Goal: Book appointment/travel/reservation: Book appointment/travel/reservation

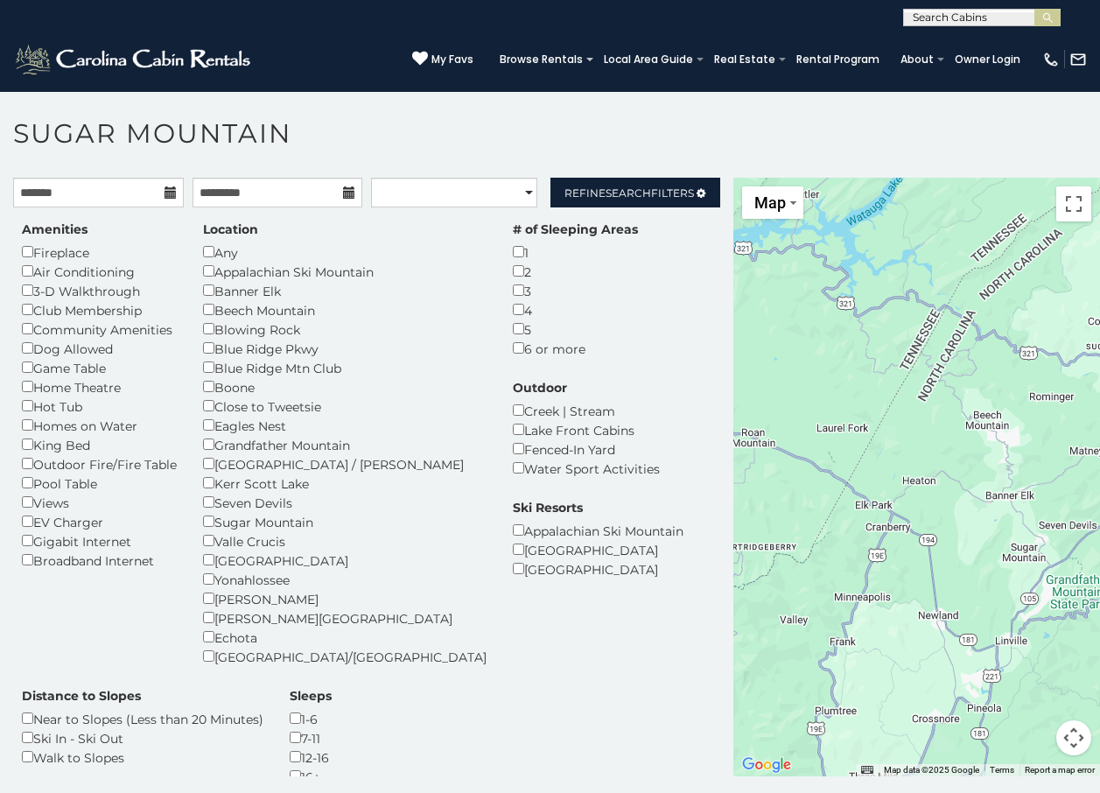
click at [21, 475] on div "Amenities Fireplace Air Conditioning 3-D Walkthrough Club Membership Community …" at bounding box center [99, 395] width 181 height 349
click at [17, 478] on div "Amenities Fireplace Air Conditioning 3-D Walkthrough Club Membership Community …" at bounding box center [99, 395] width 181 height 349
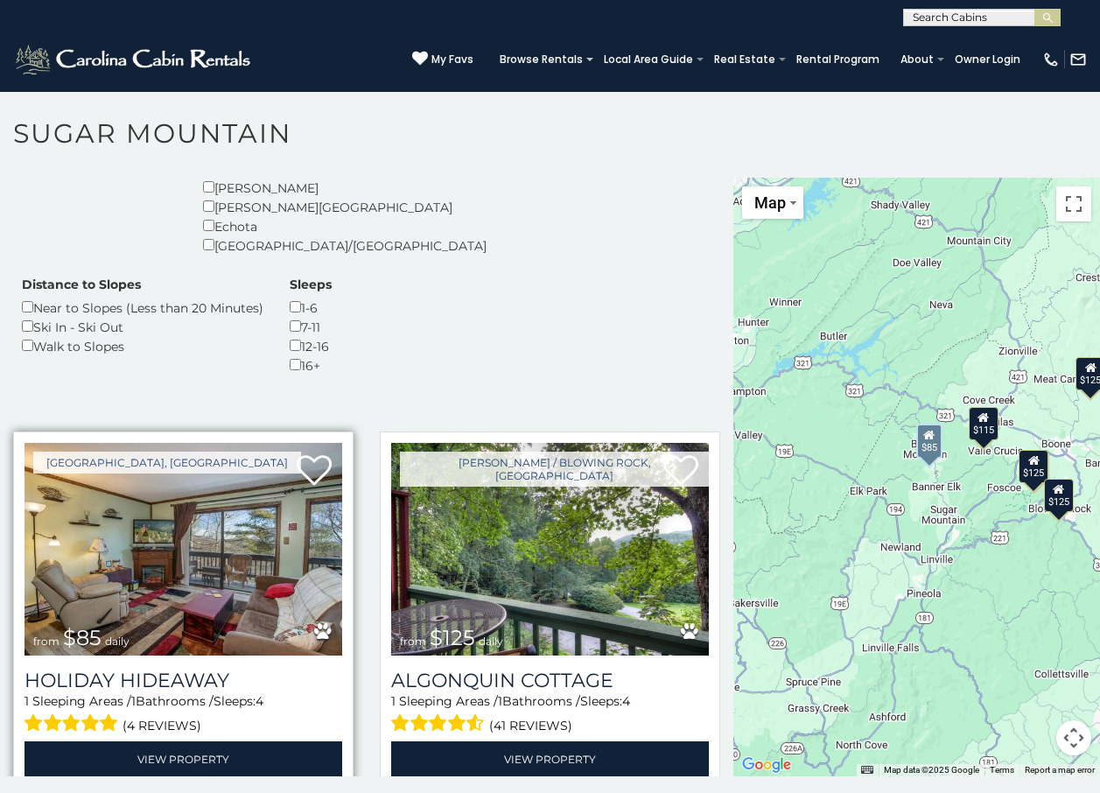
scroll to position [438, 0]
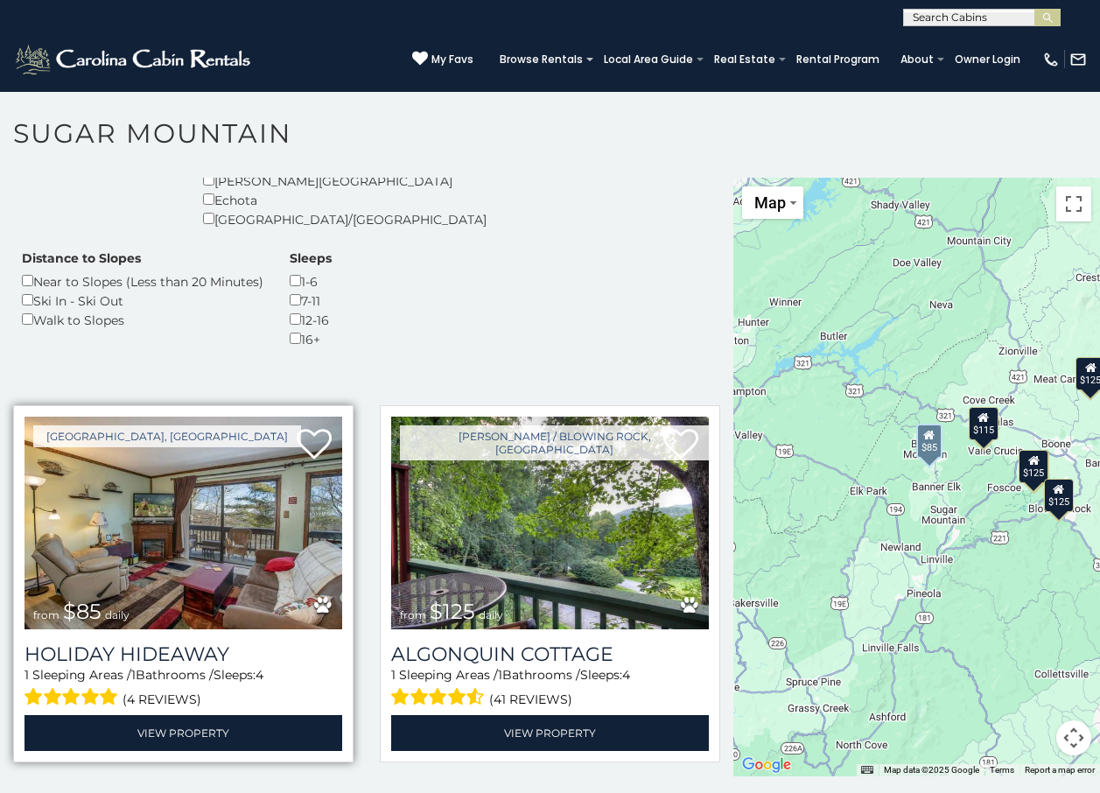
click at [151, 575] on img at bounding box center [184, 523] width 318 height 213
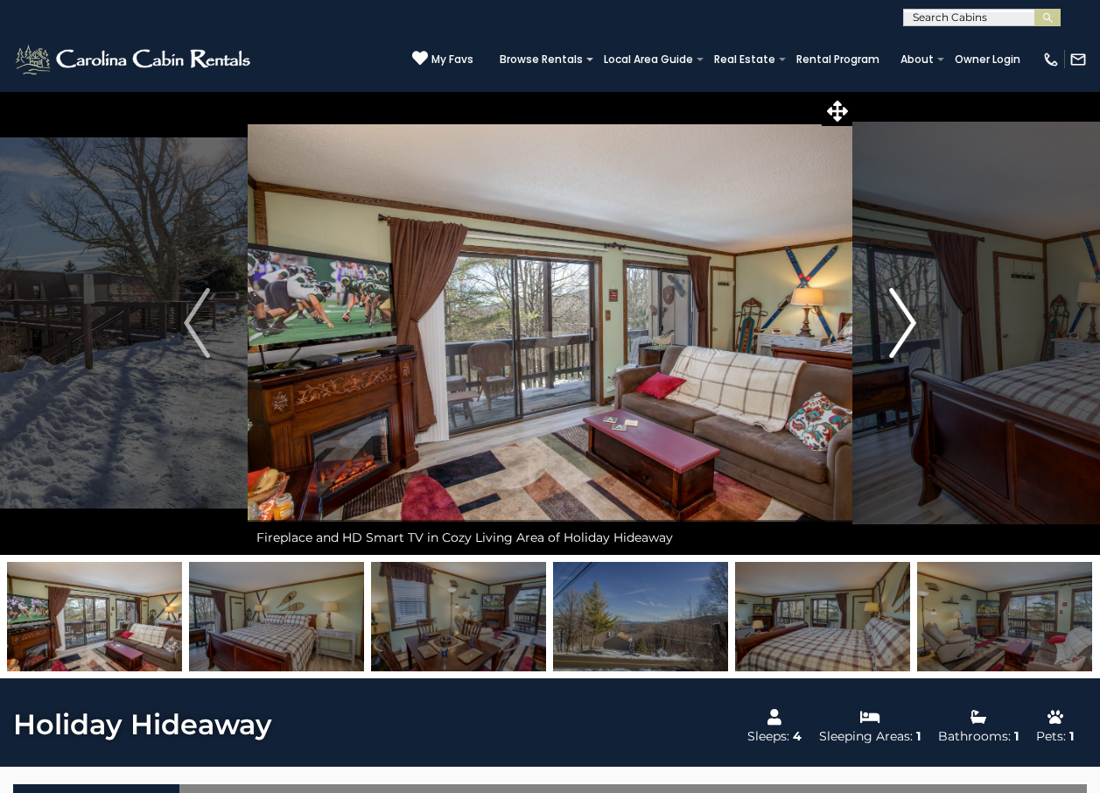
click at [906, 327] on img "Next" at bounding box center [903, 323] width 26 height 70
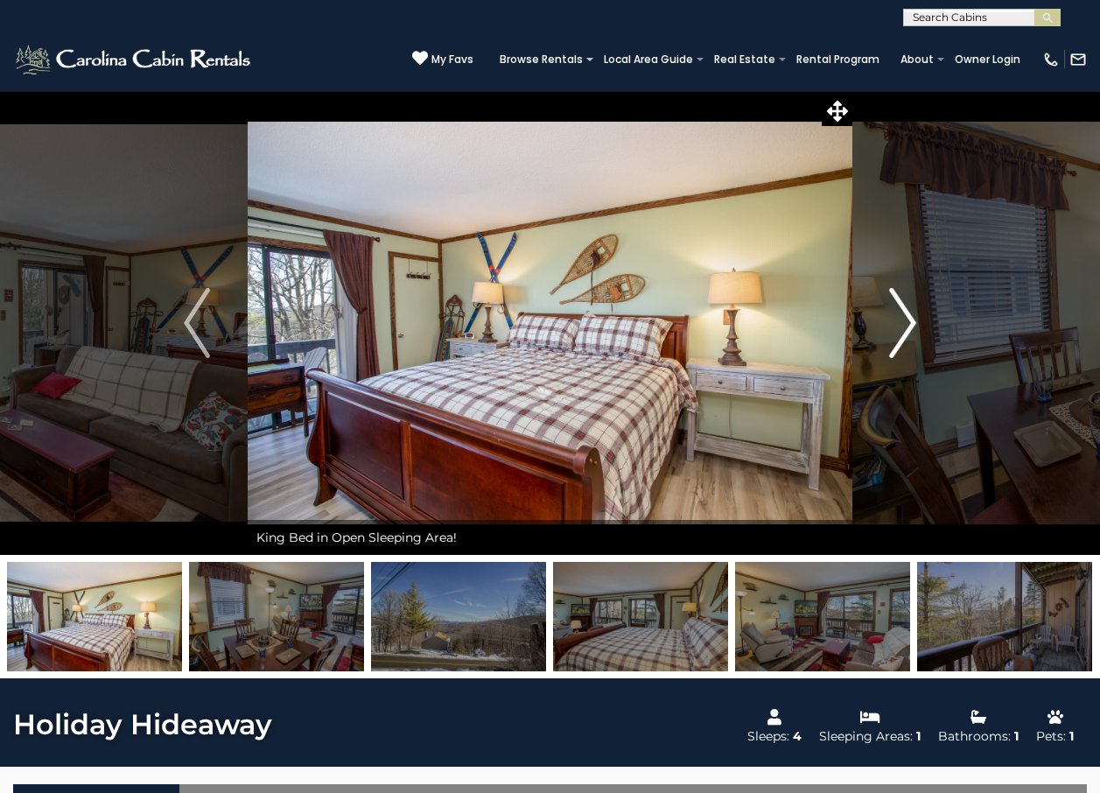
click at [906, 327] on img "Next" at bounding box center [903, 323] width 26 height 70
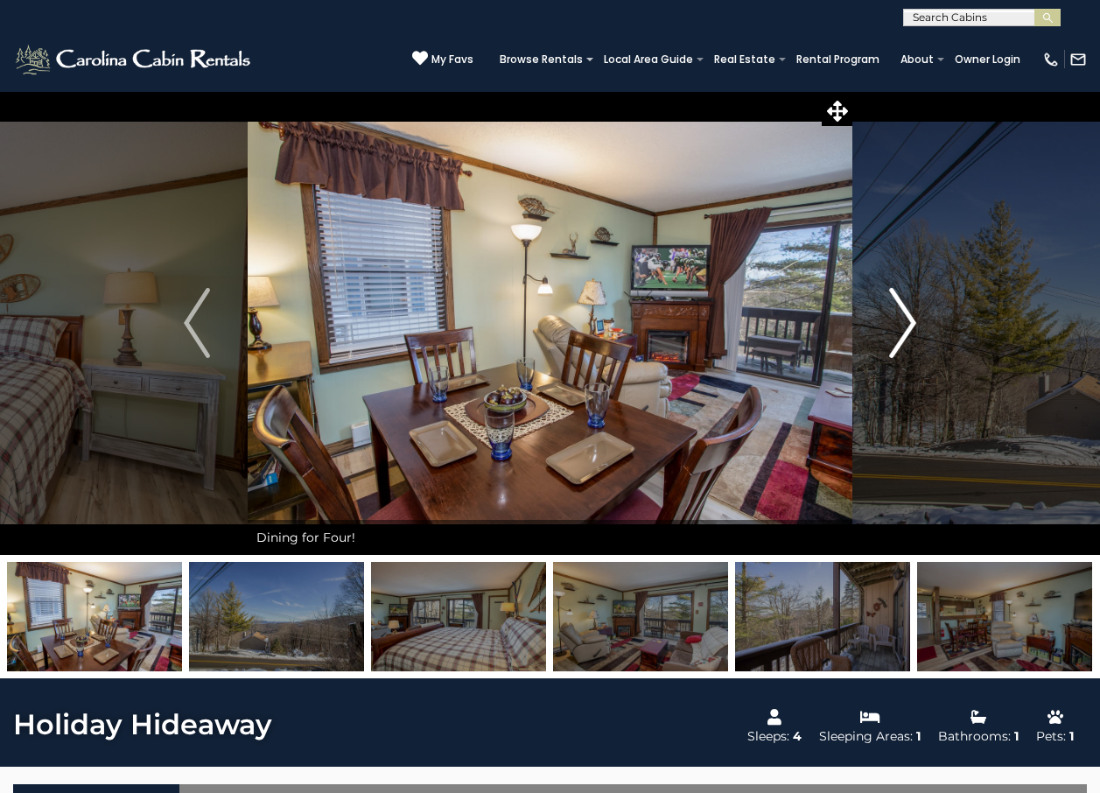
click at [906, 327] on img "Next" at bounding box center [903, 323] width 26 height 70
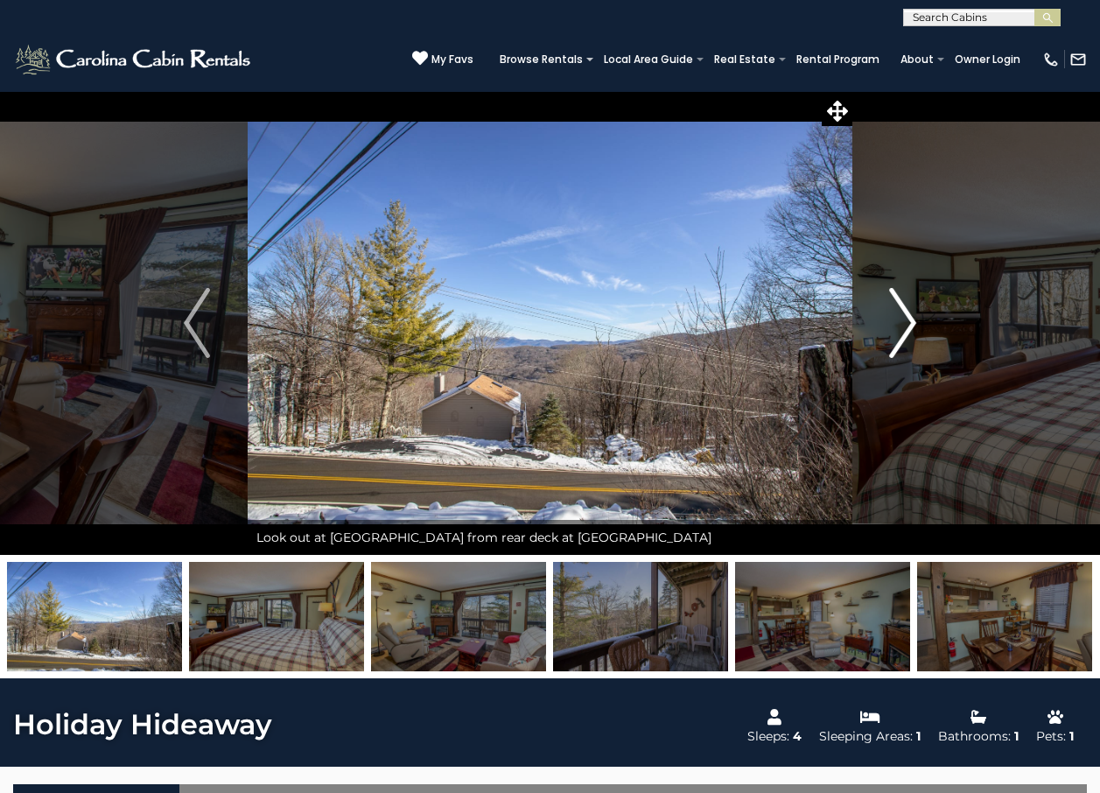
click at [906, 327] on img "Next" at bounding box center [903, 323] width 26 height 70
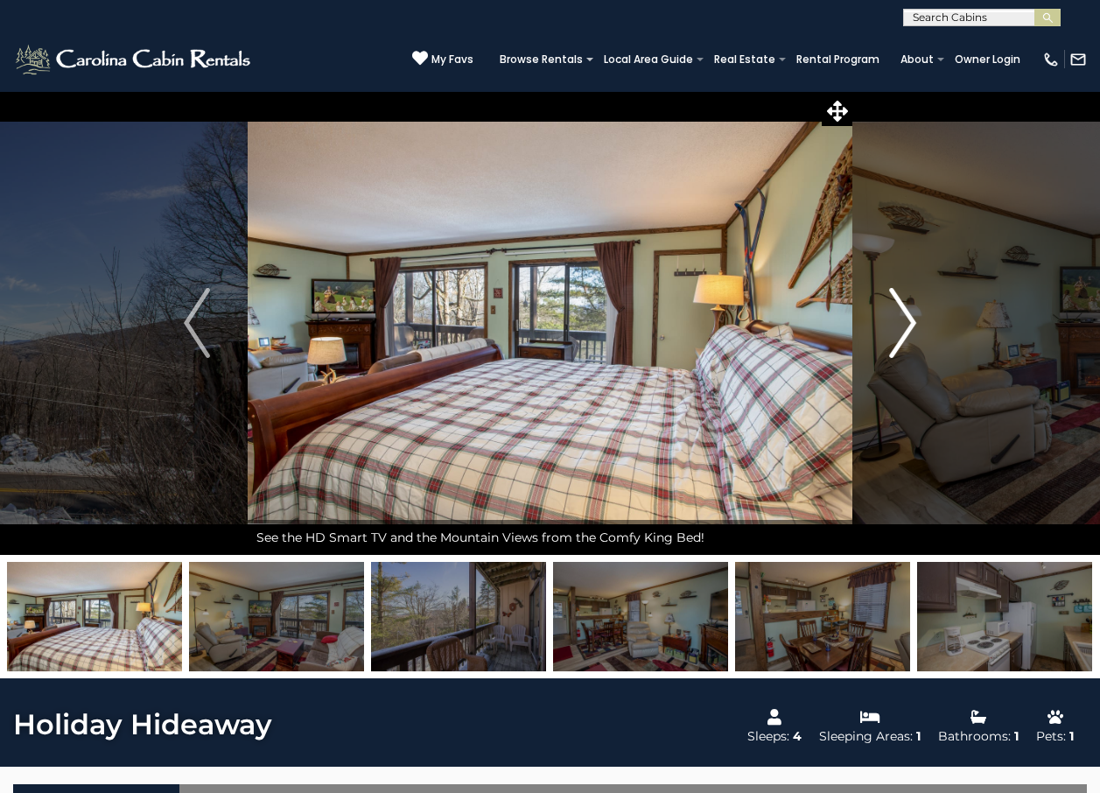
click at [906, 327] on img "Next" at bounding box center [903, 323] width 26 height 70
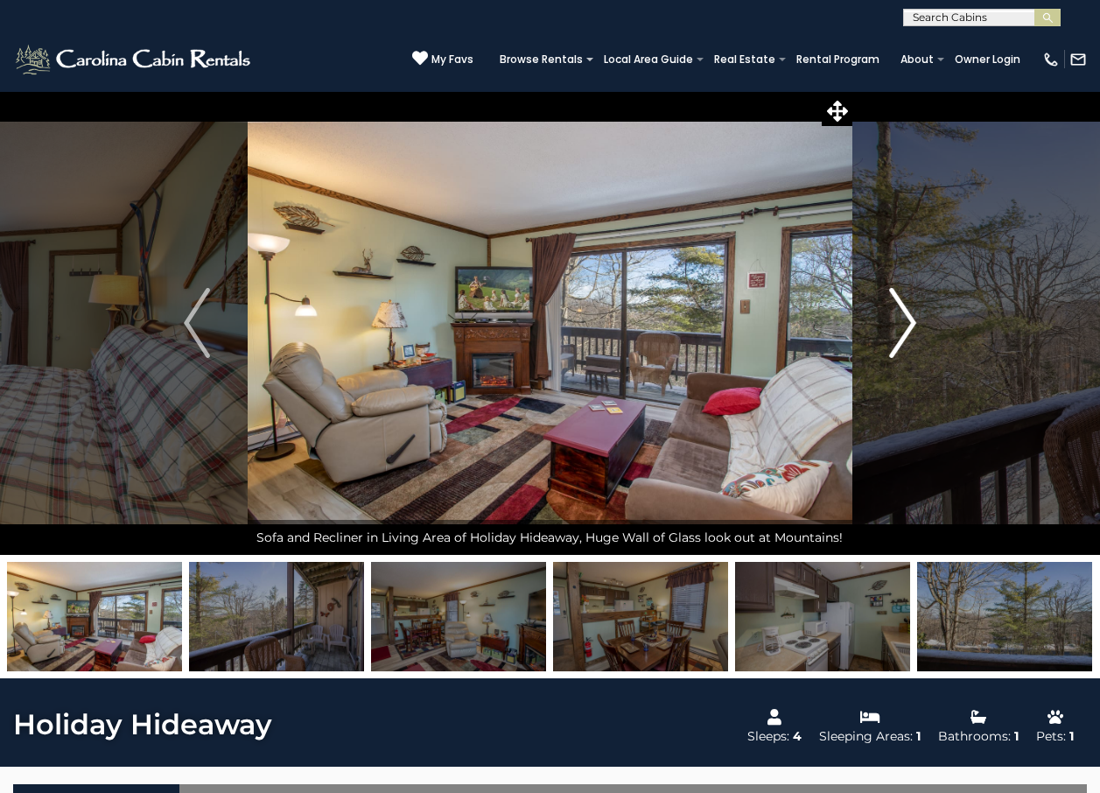
click at [897, 327] on img "Next" at bounding box center [903, 323] width 26 height 70
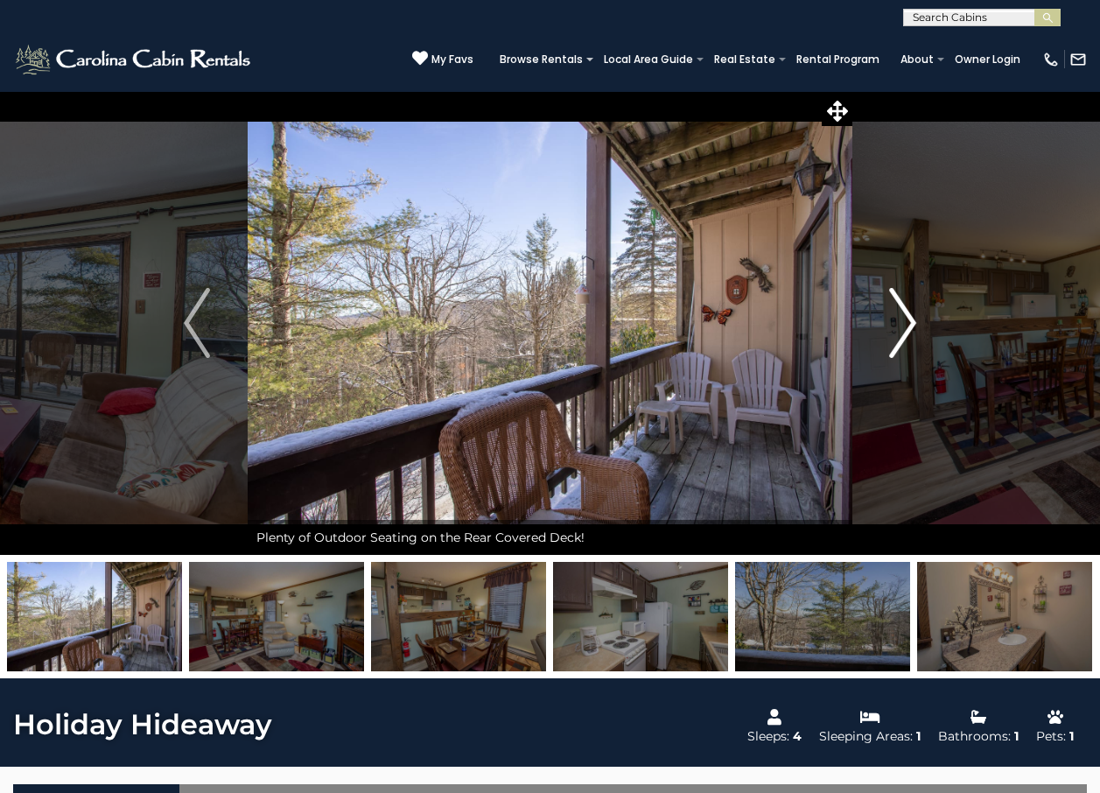
click at [897, 327] on img "Next" at bounding box center [903, 323] width 26 height 70
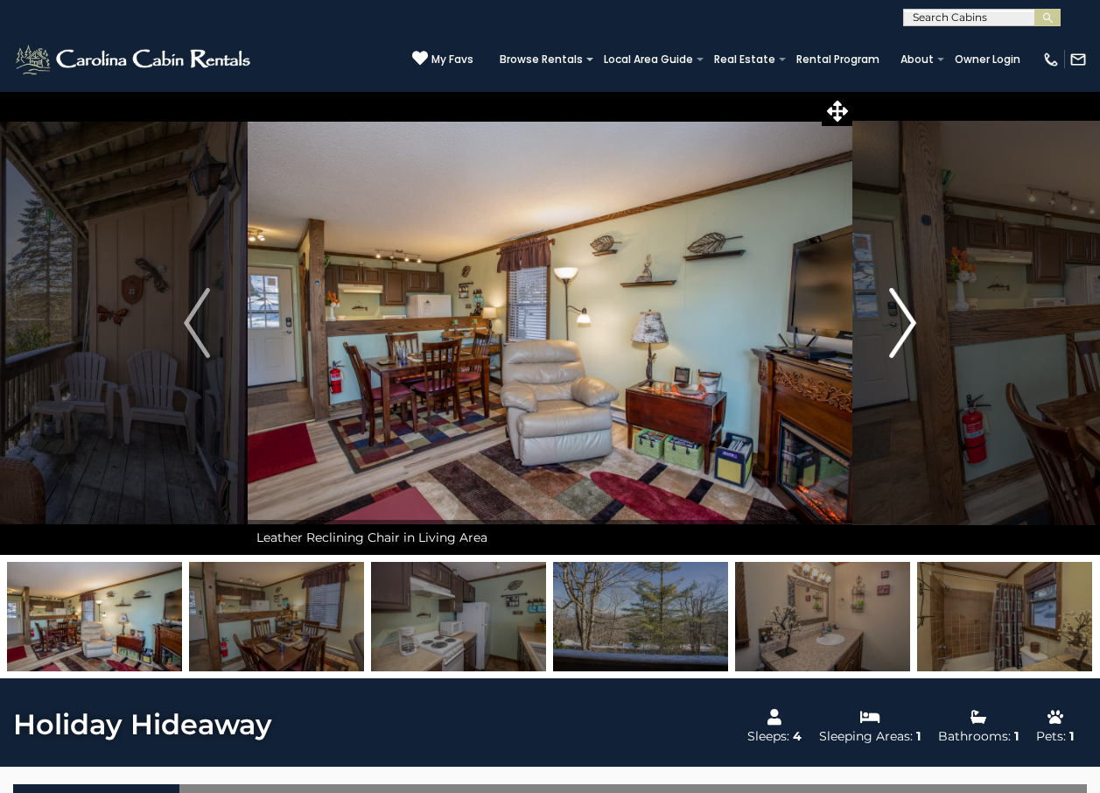
click at [897, 327] on img "Next" at bounding box center [903, 323] width 26 height 70
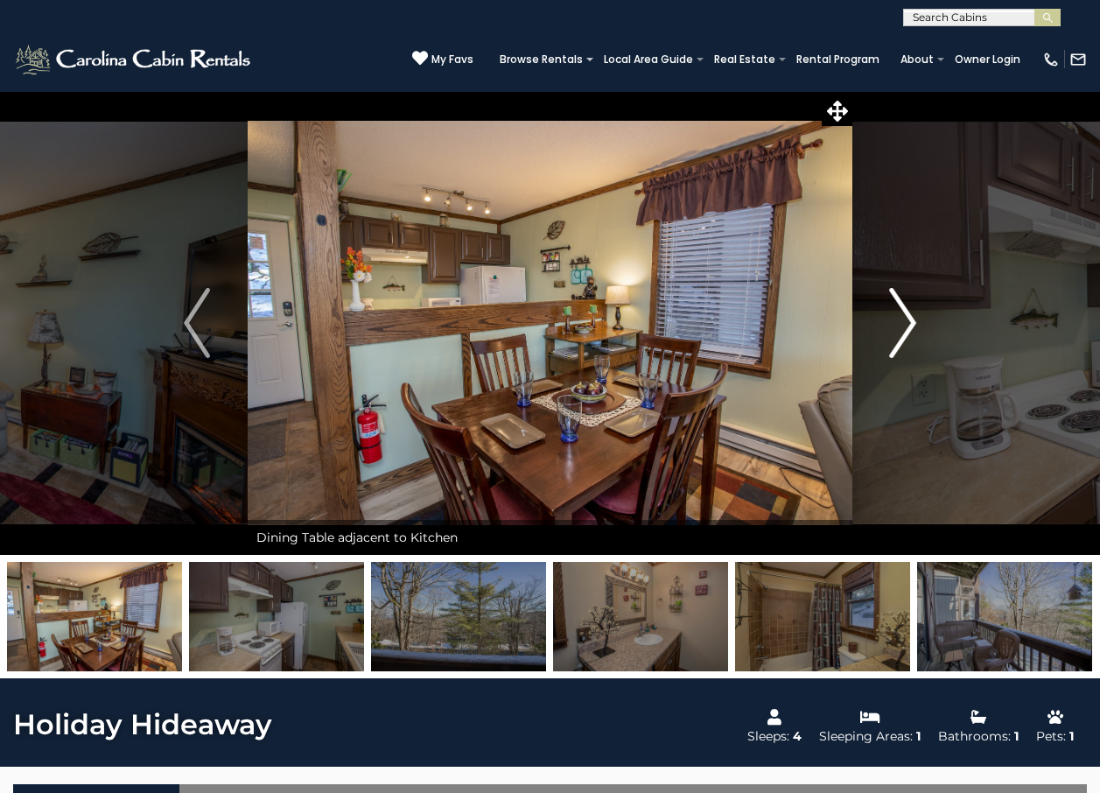
click at [897, 327] on img "Next" at bounding box center [903, 323] width 26 height 70
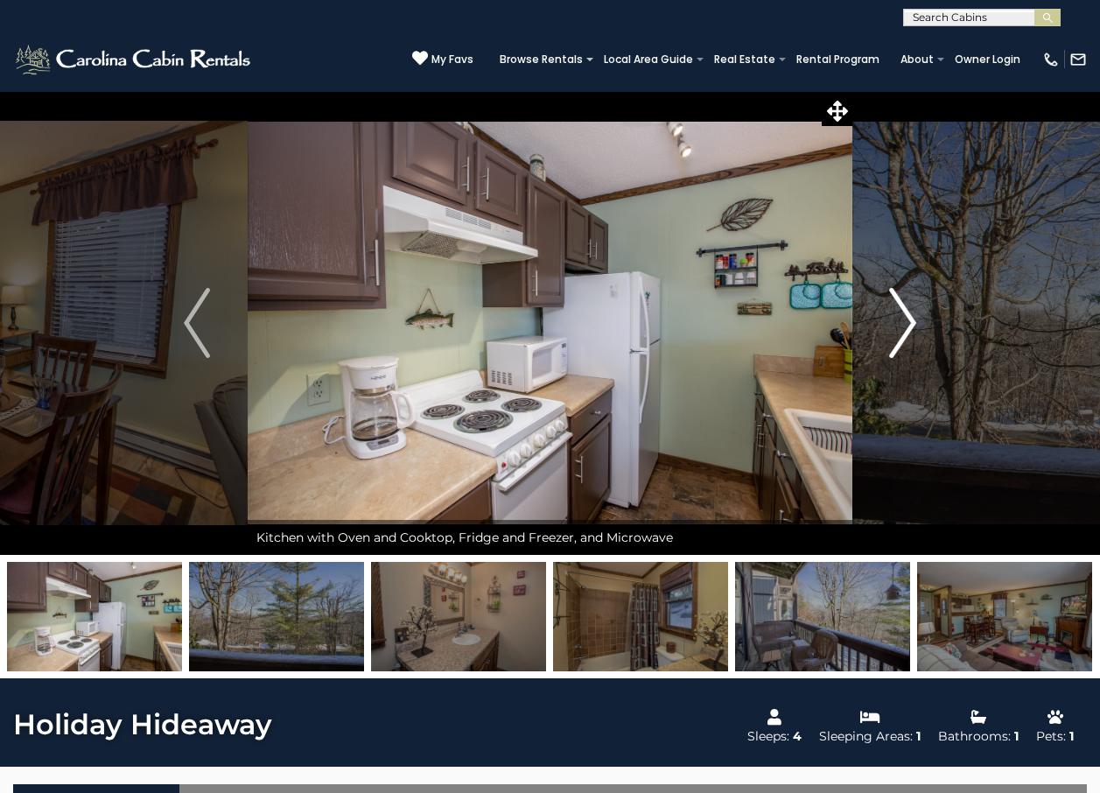
click at [897, 327] on img "Next" at bounding box center [903, 323] width 26 height 70
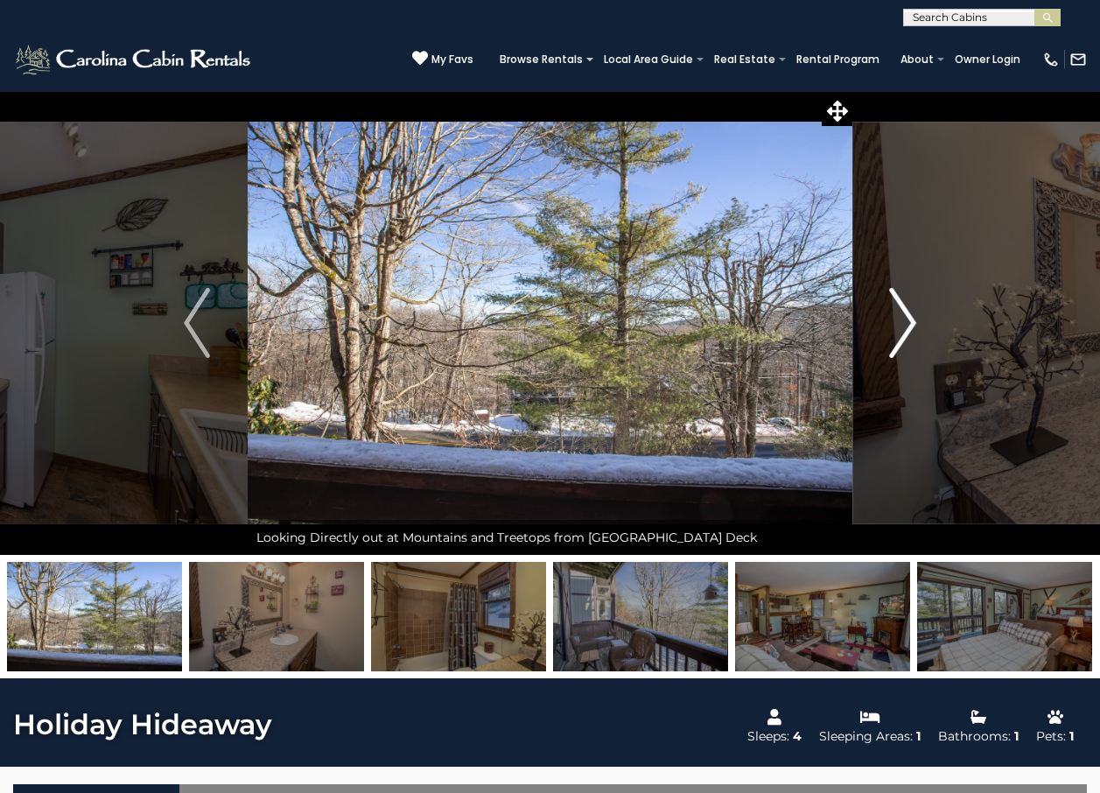
click at [897, 327] on img "Next" at bounding box center [903, 323] width 26 height 70
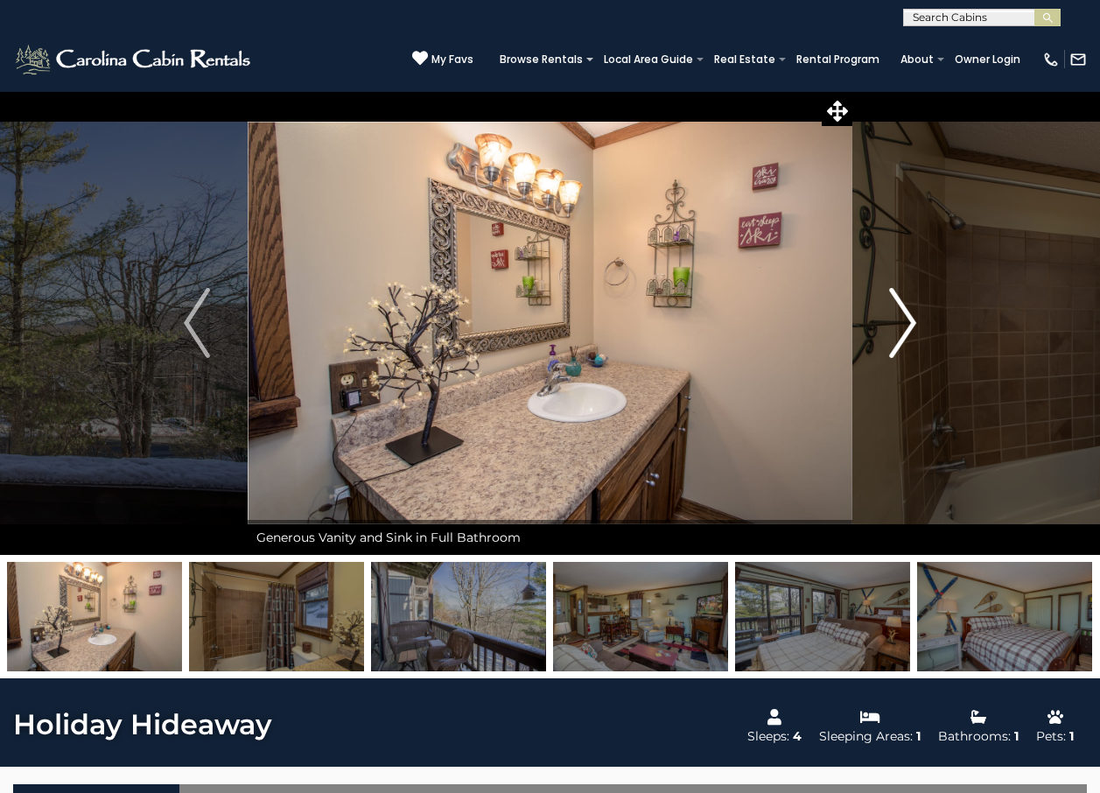
click at [897, 327] on img "Next" at bounding box center [903, 323] width 26 height 70
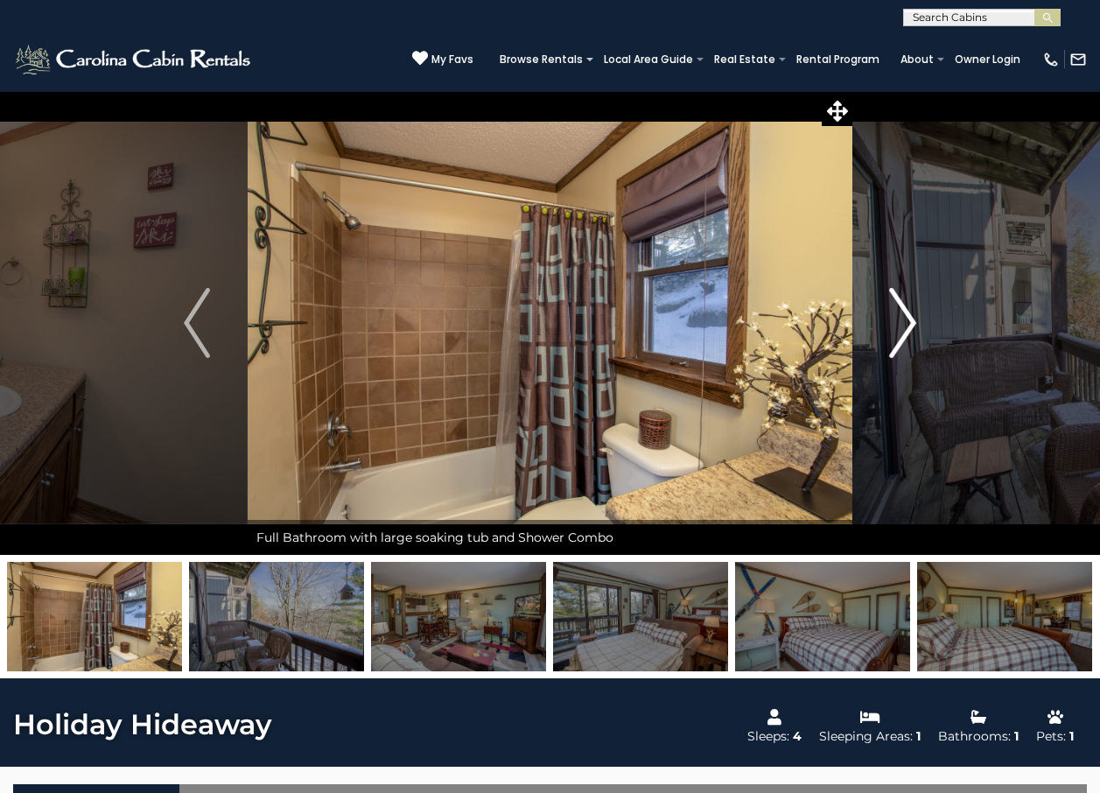
click at [907, 332] on img "Next" at bounding box center [903, 323] width 26 height 70
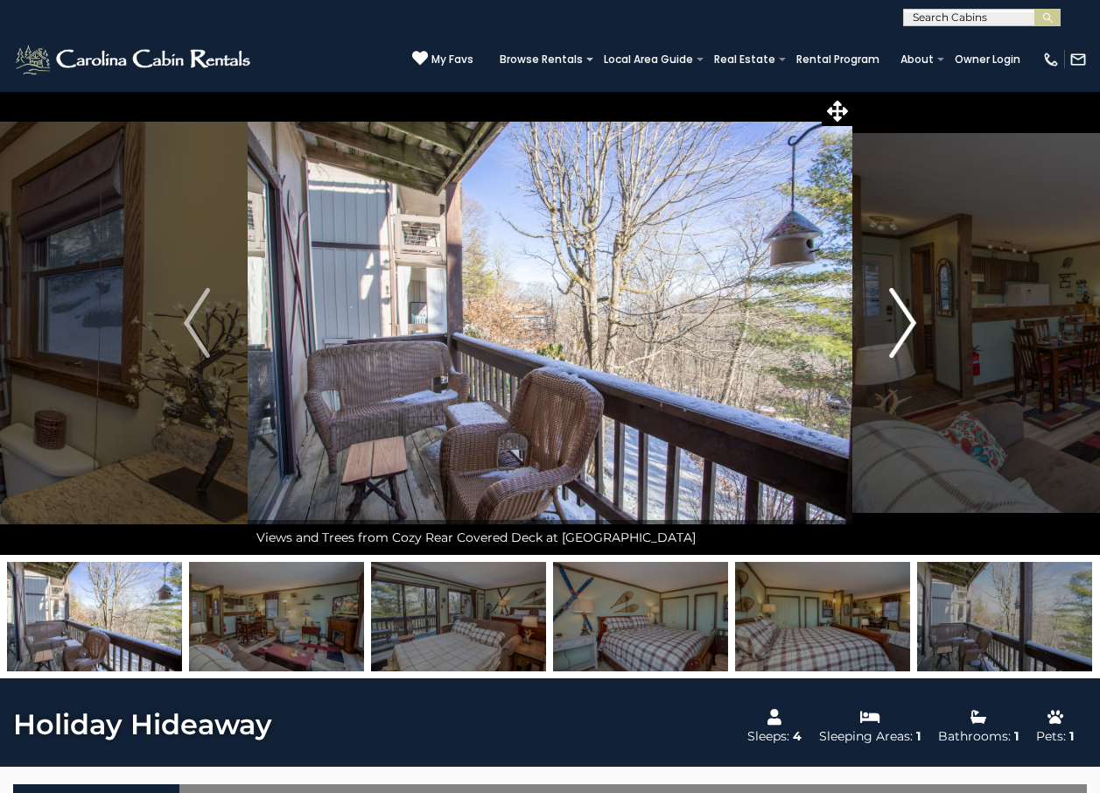
click at [907, 332] on img "Next" at bounding box center [903, 323] width 26 height 70
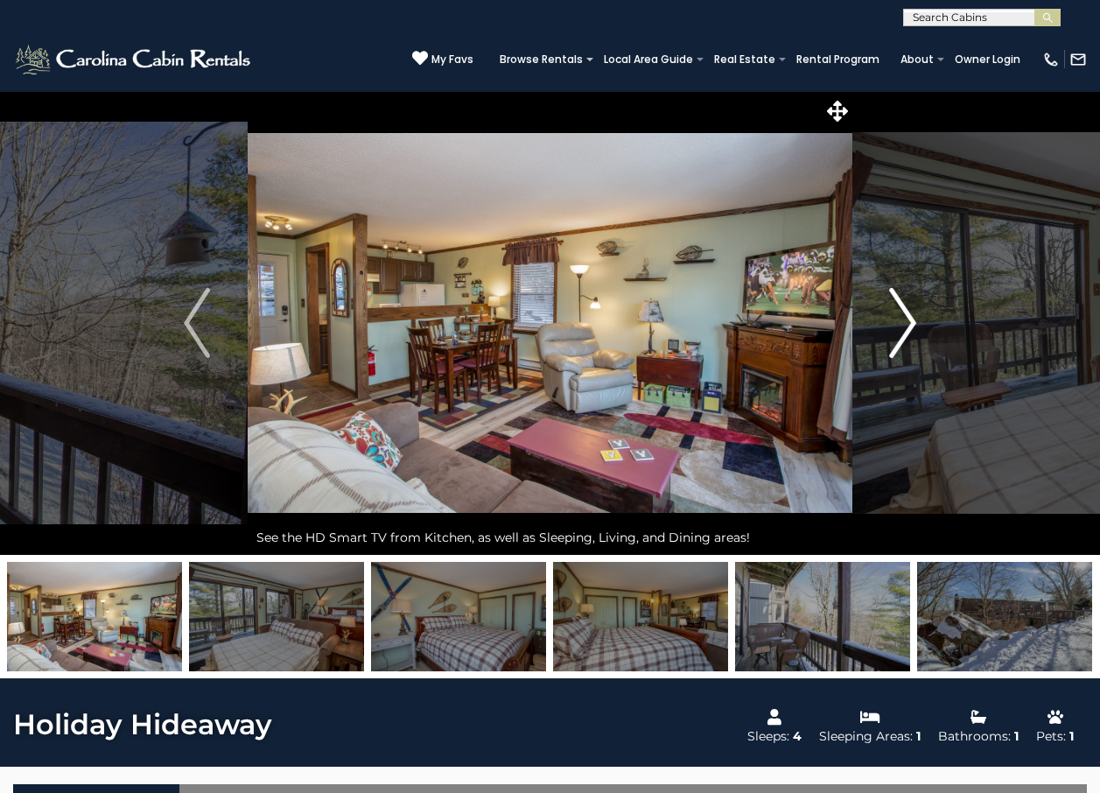
click at [907, 332] on img "Next" at bounding box center [903, 323] width 26 height 70
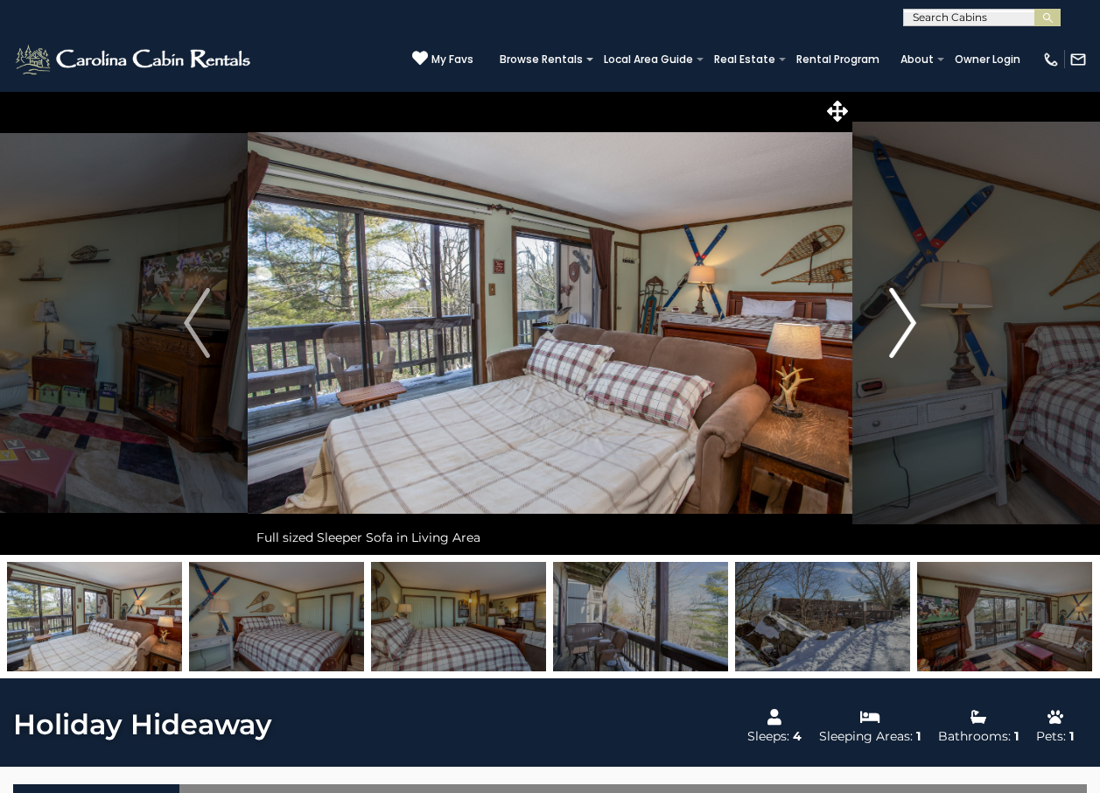
click at [907, 332] on img "Next" at bounding box center [903, 323] width 26 height 70
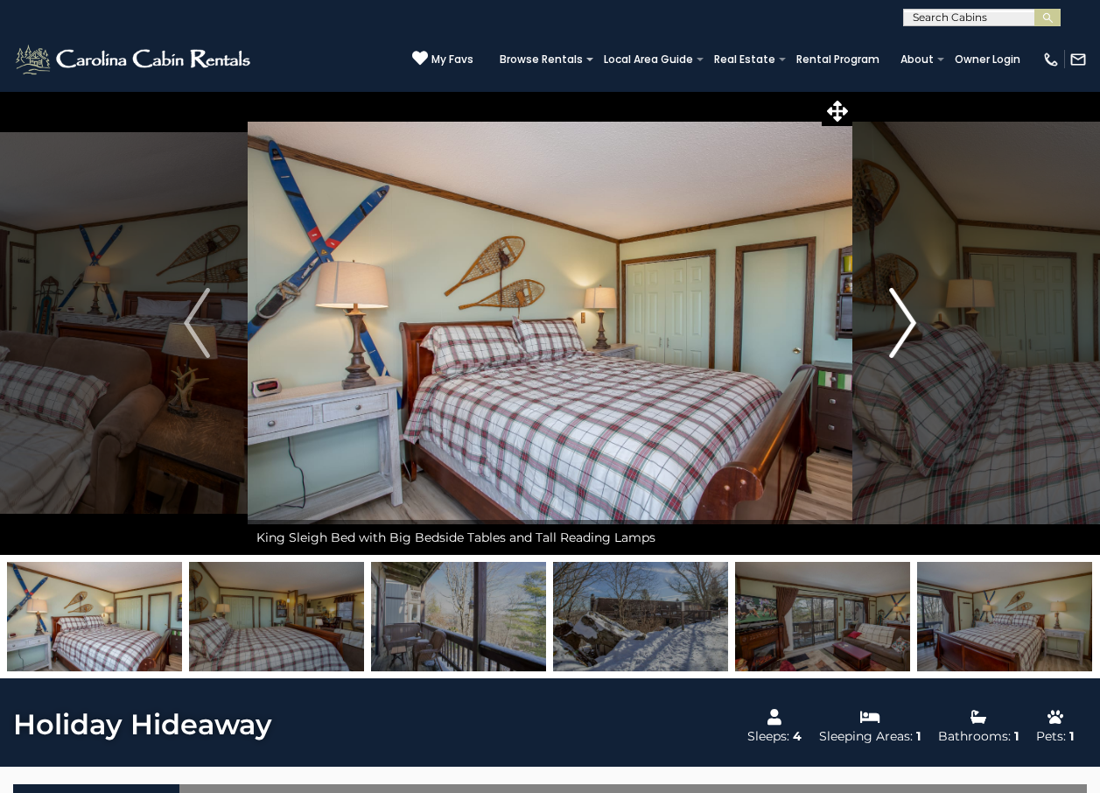
click at [906, 332] on img "Next" at bounding box center [903, 323] width 26 height 70
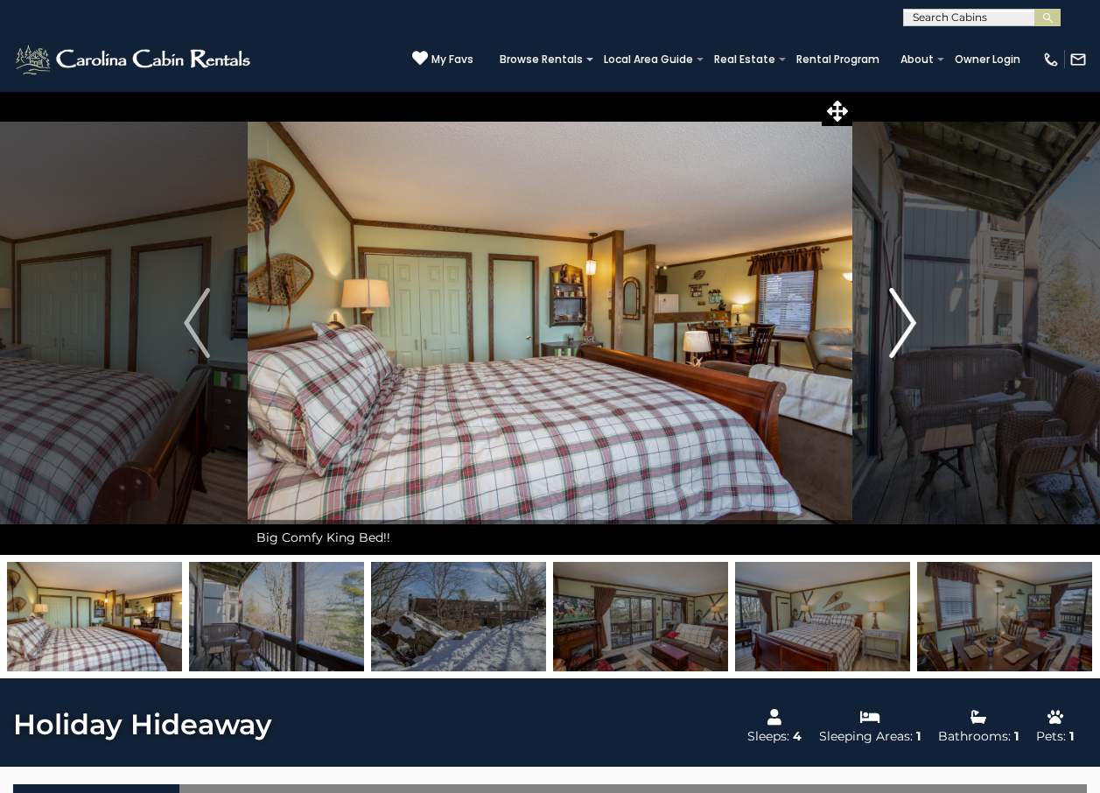
click at [906, 332] on img "Next" at bounding box center [903, 323] width 26 height 70
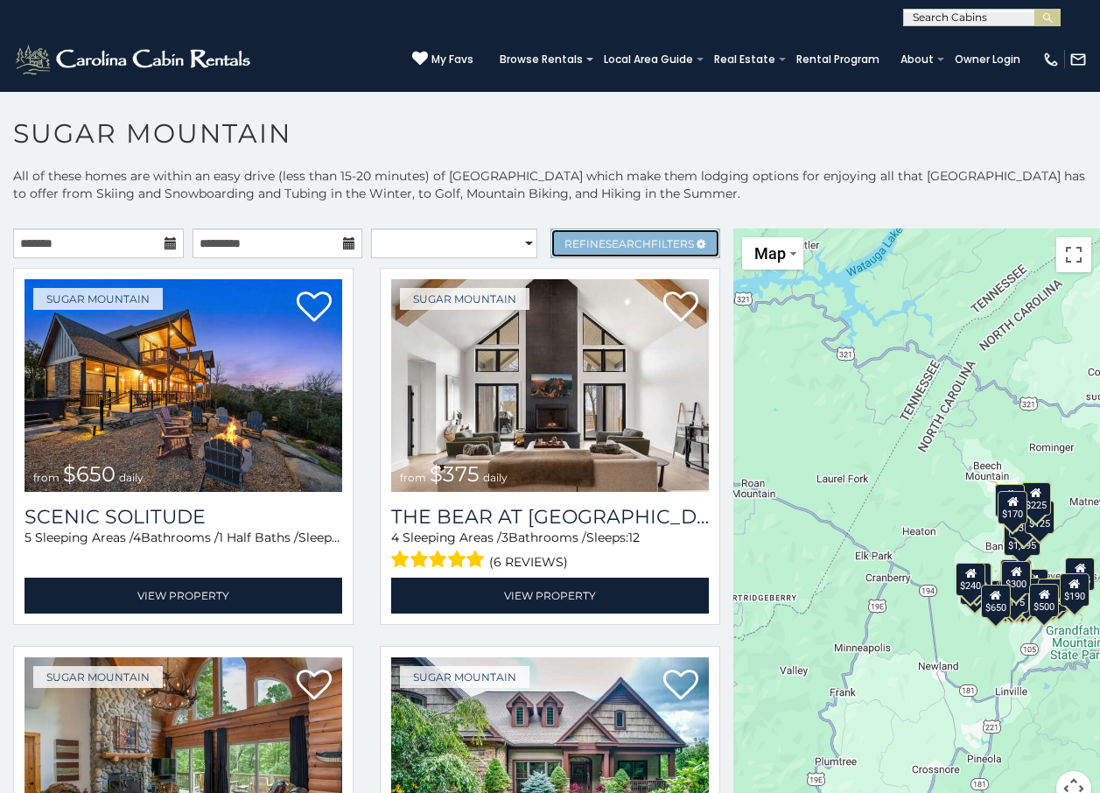
click at [577, 237] on span "Refine Search Filters" at bounding box center [630, 243] width 130 height 13
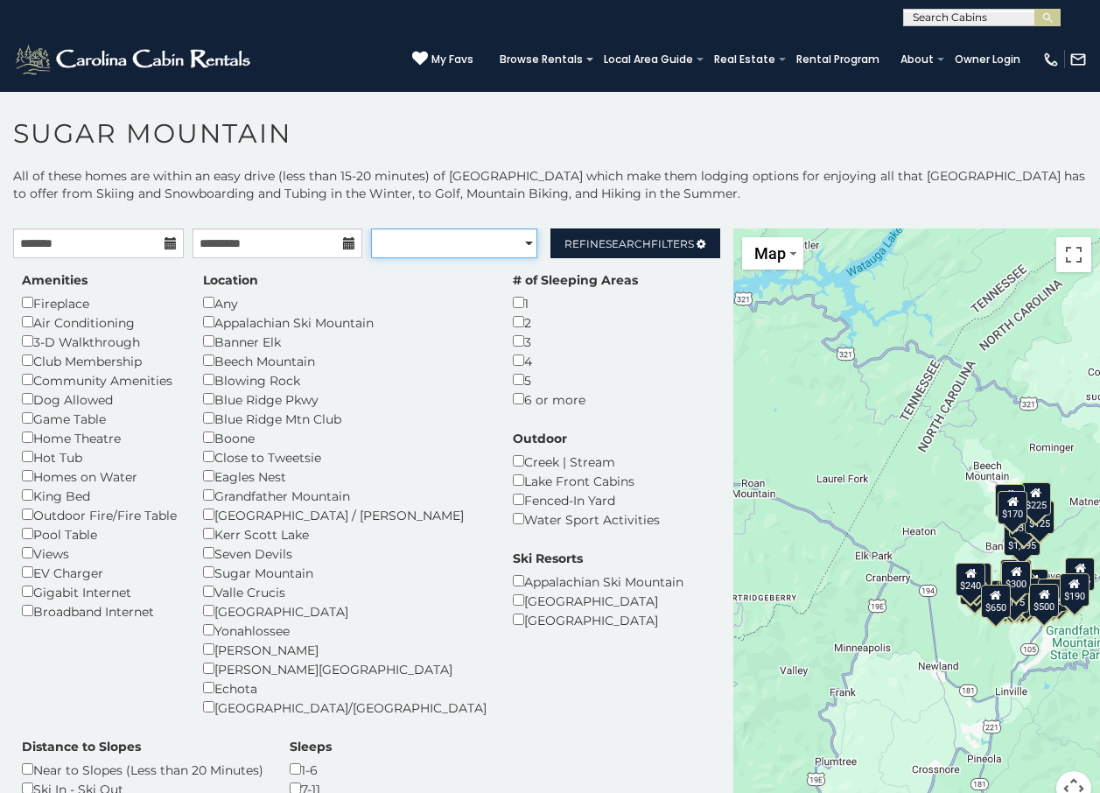
click at [515, 245] on select "**********" at bounding box center [454, 243] width 166 height 30
click at [606, 242] on span "Search" at bounding box center [629, 243] width 46 height 13
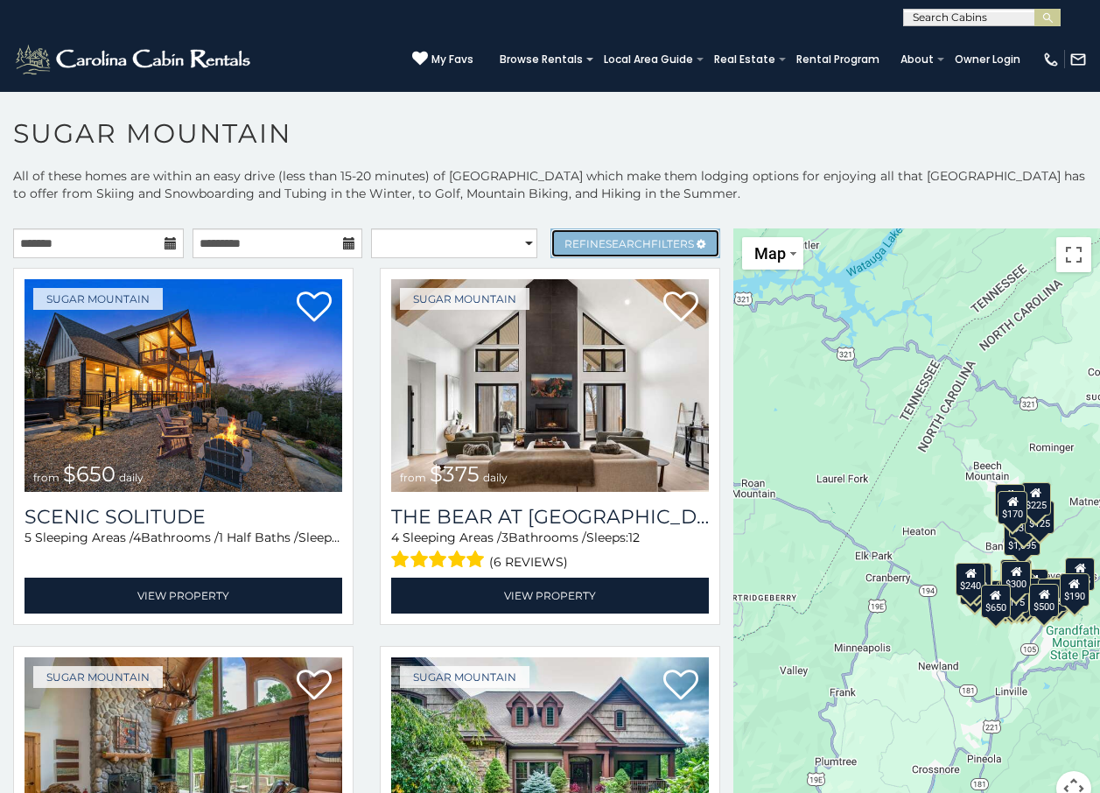
click at [606, 242] on span "Search" at bounding box center [629, 243] width 46 height 13
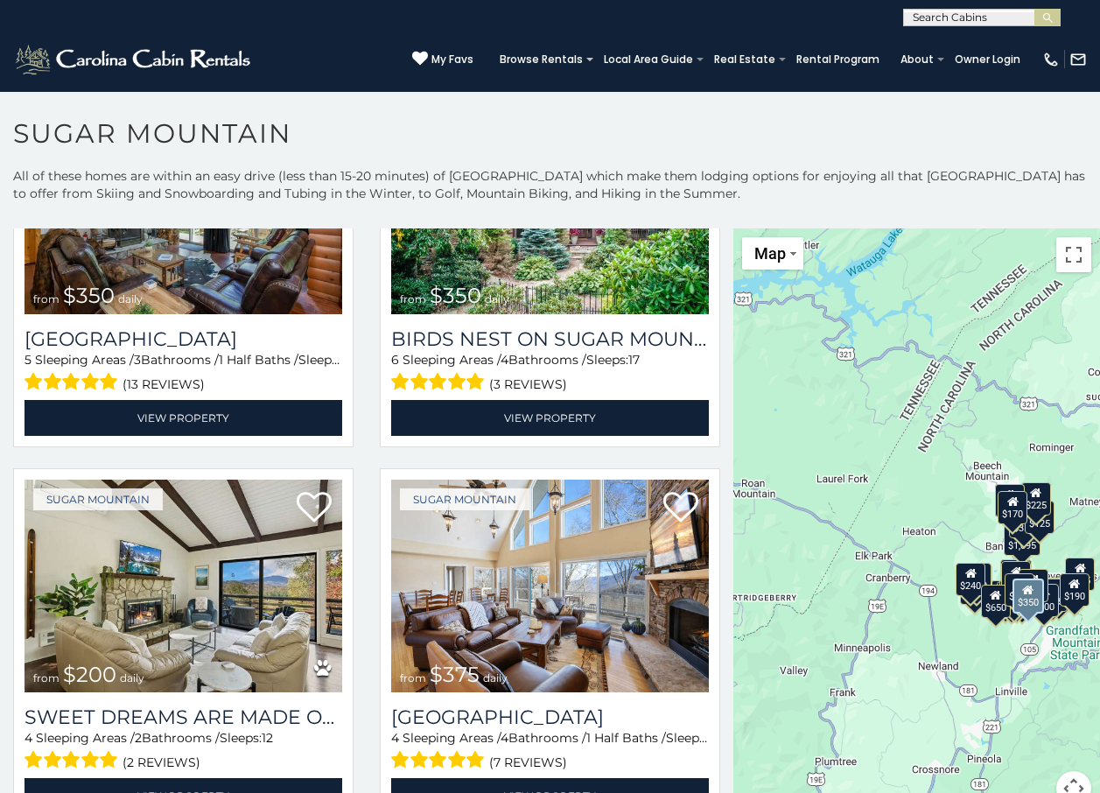
scroll to position [1225, 0]
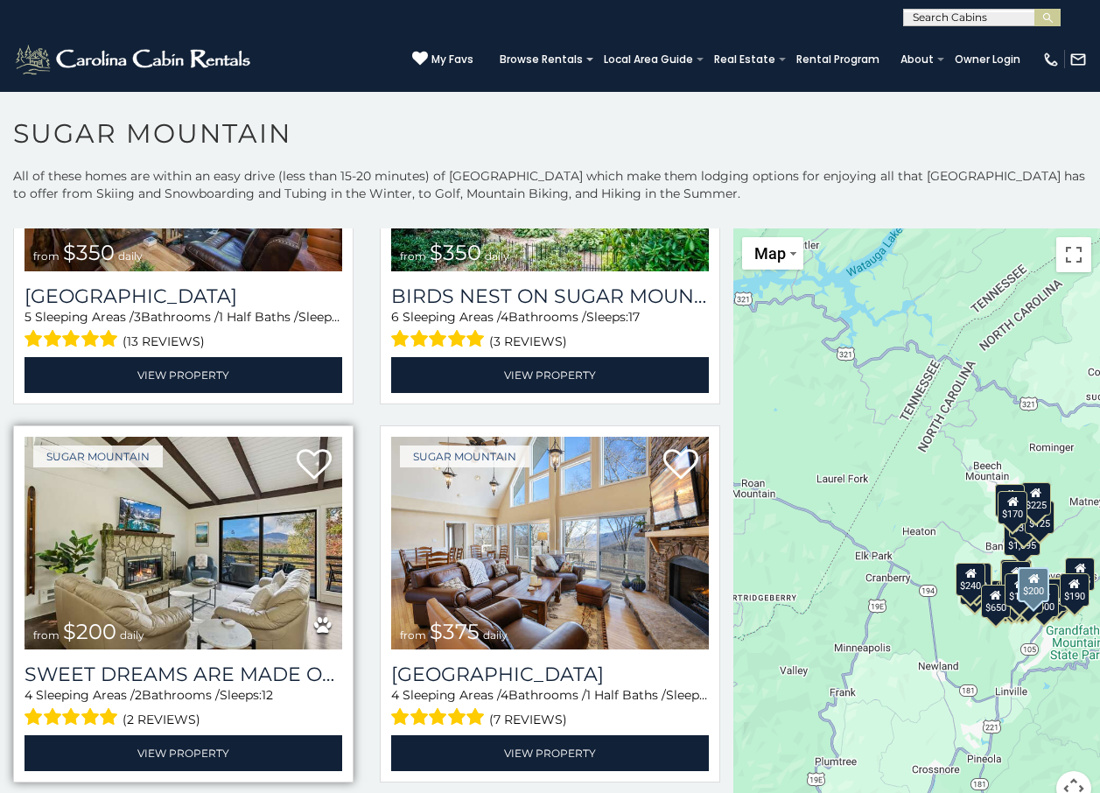
click at [168, 583] on img at bounding box center [184, 543] width 318 height 213
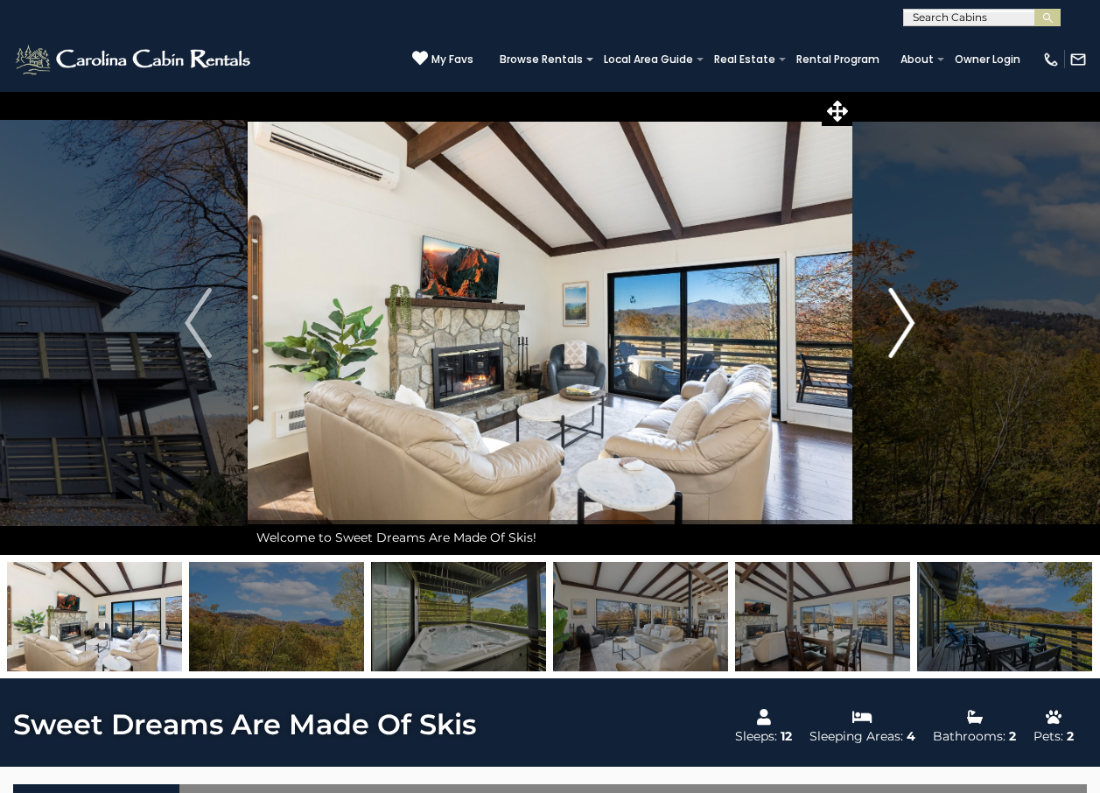
click at [898, 321] on img "Next" at bounding box center [901, 323] width 26 height 70
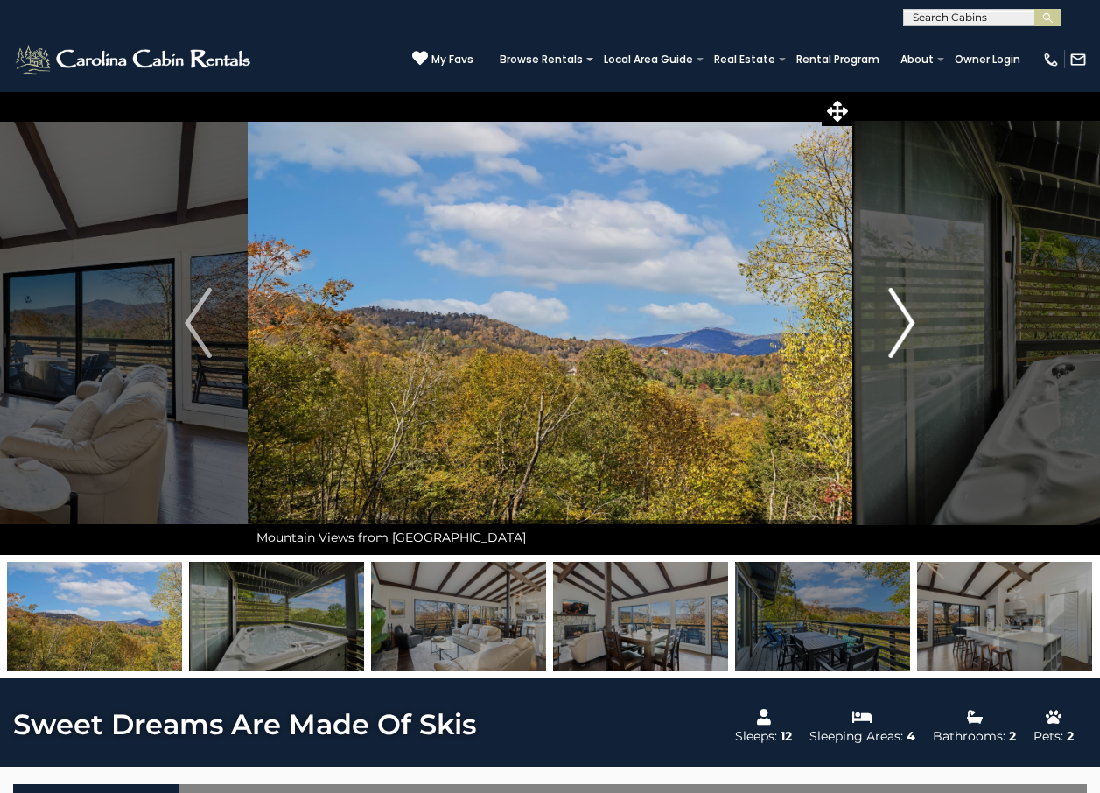
click at [898, 321] on img "Next" at bounding box center [901, 323] width 26 height 70
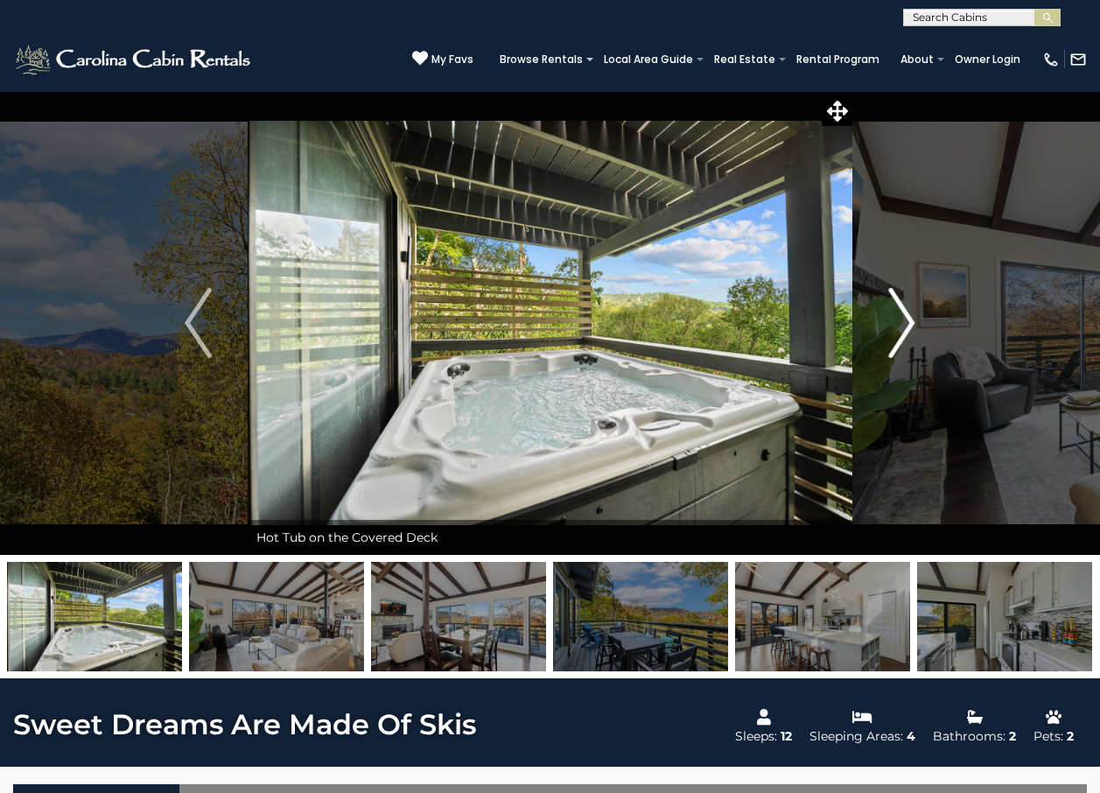
click at [898, 321] on img "Next" at bounding box center [901, 323] width 26 height 70
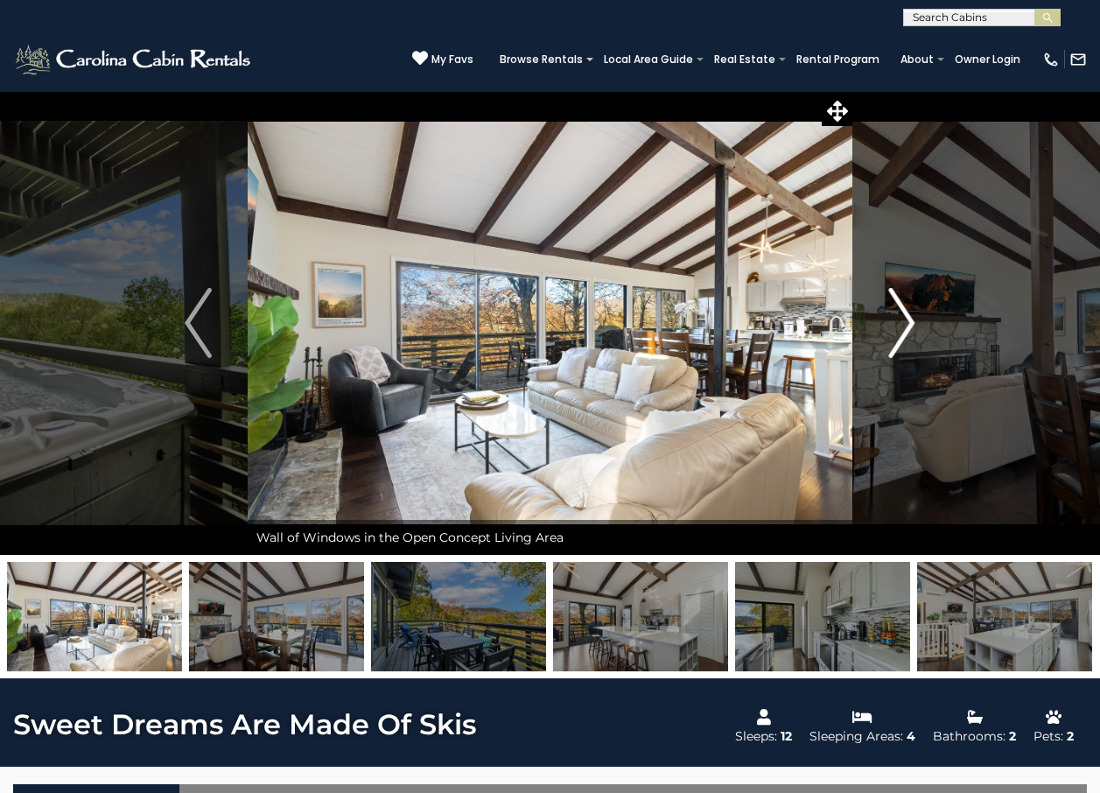
click at [898, 321] on img "Next" at bounding box center [901, 323] width 26 height 70
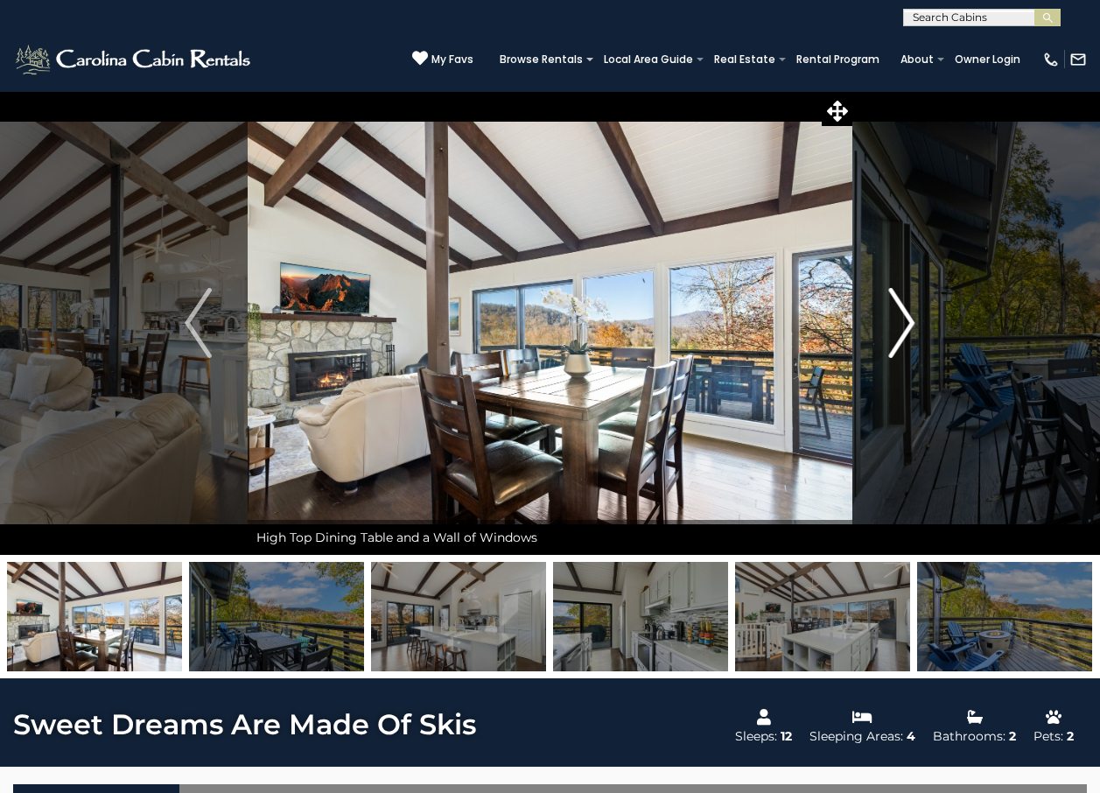
click at [898, 321] on img "Next" at bounding box center [901, 323] width 26 height 70
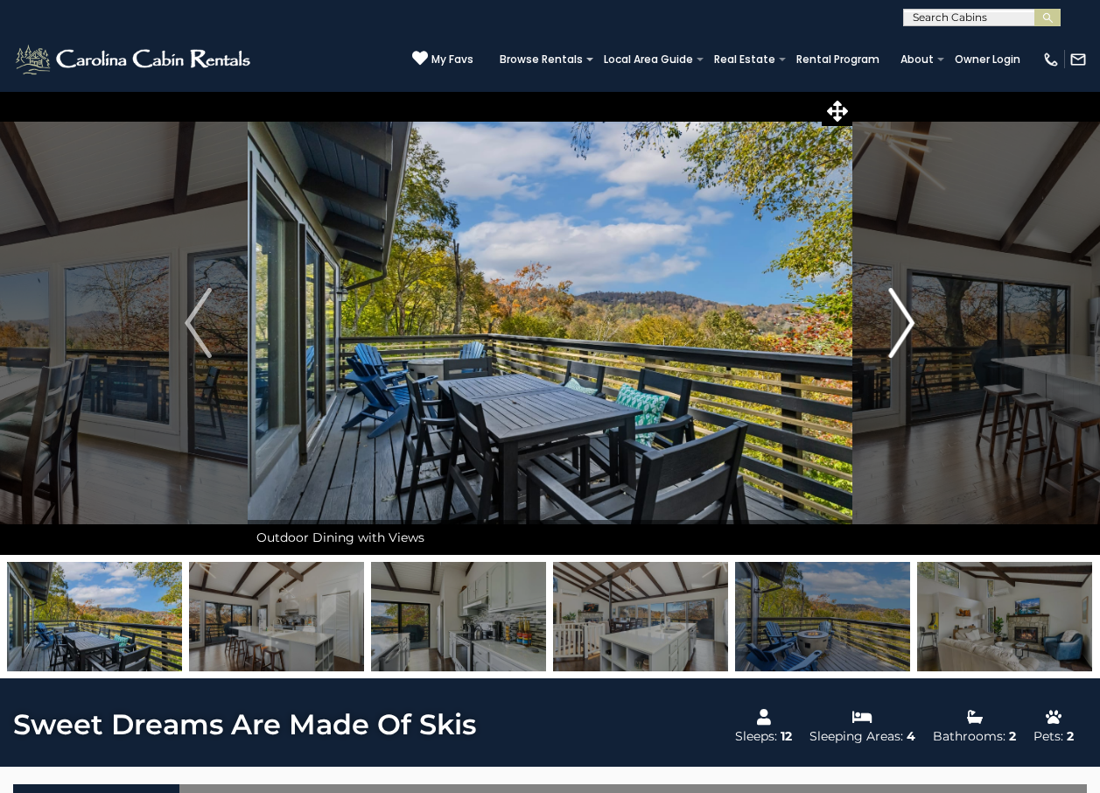
click at [898, 321] on img "Next" at bounding box center [901, 323] width 26 height 70
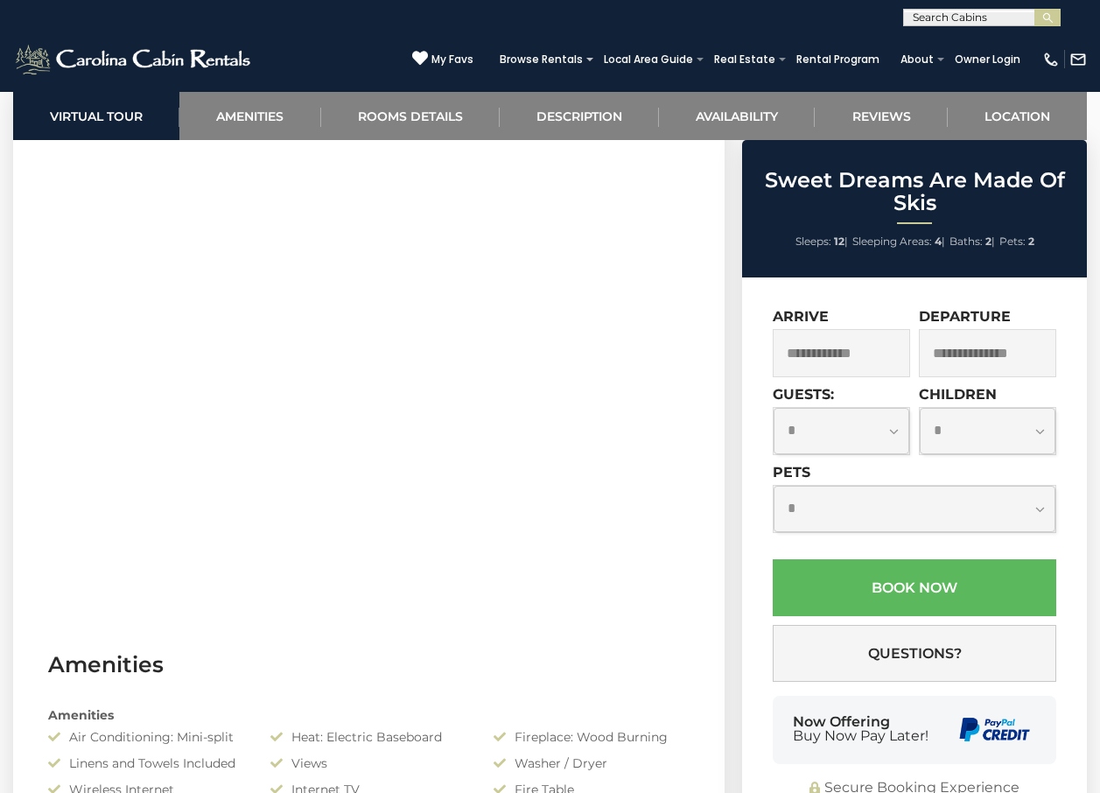
scroll to position [788, 0]
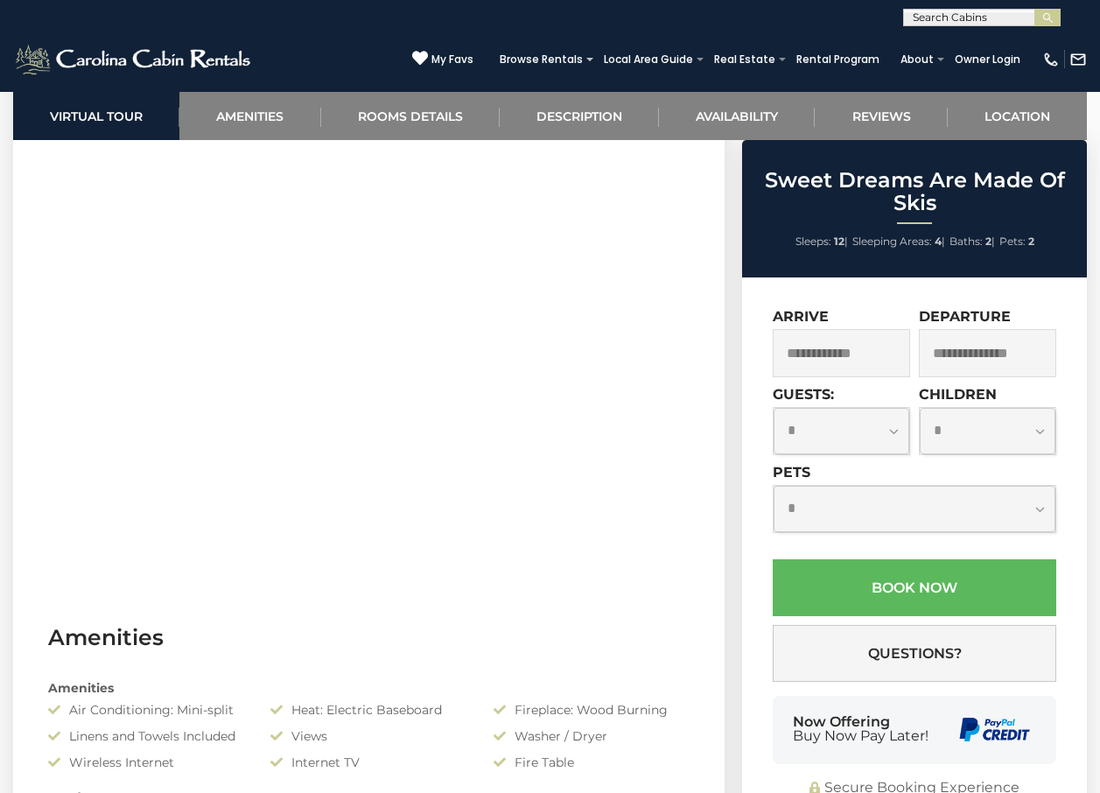
click at [807, 354] on input "text" at bounding box center [841, 353] width 137 height 48
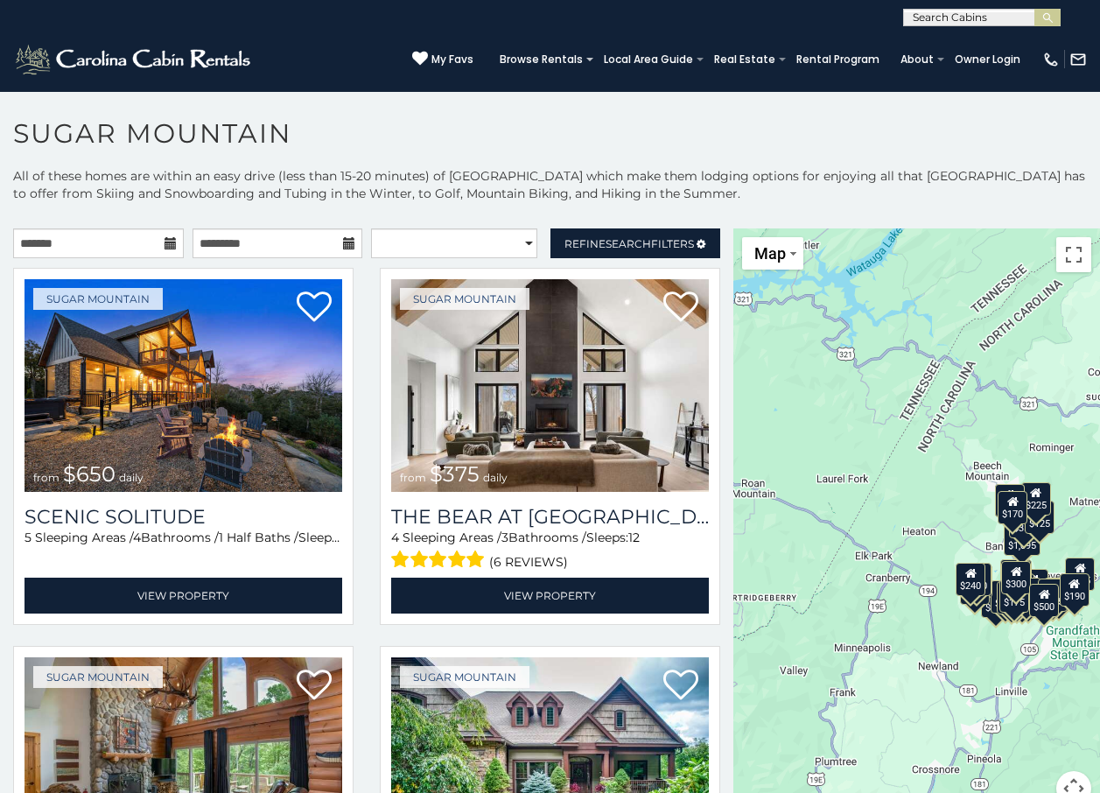
click at [166, 242] on icon at bounding box center [171, 243] width 12 height 12
click at [165, 242] on icon at bounding box center [171, 243] width 12 height 12
click at [74, 238] on input "text" at bounding box center [98, 243] width 171 height 30
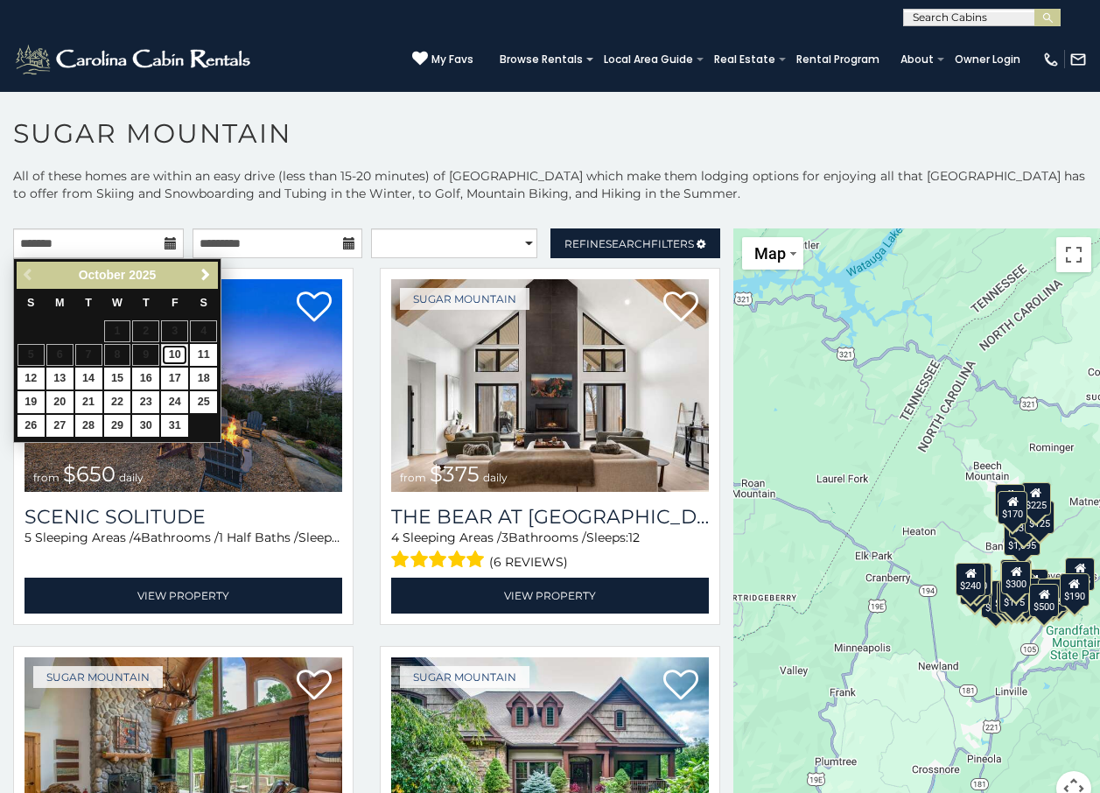
click at [181, 354] on link "10" at bounding box center [174, 355] width 27 height 22
type input "**********"
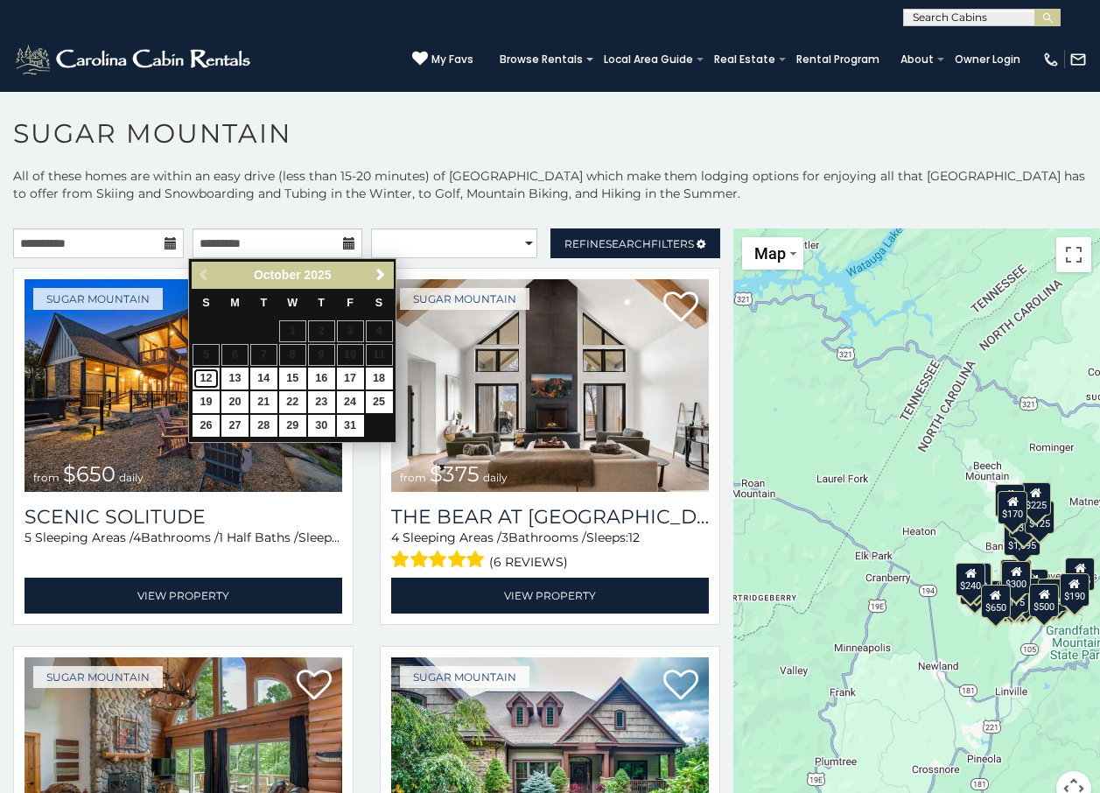
click at [204, 378] on link "12" at bounding box center [206, 379] width 27 height 22
type input "**********"
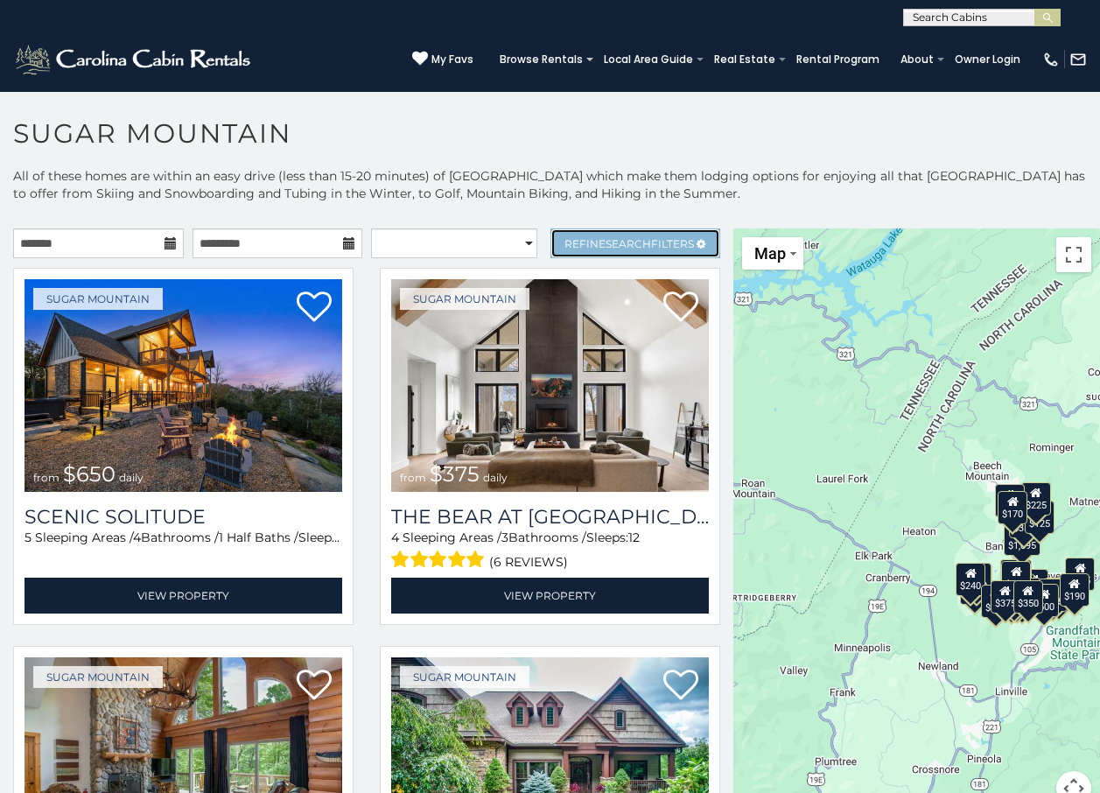
click at [553, 235] on link "Refine Search Filters" at bounding box center [636, 243] width 171 height 30
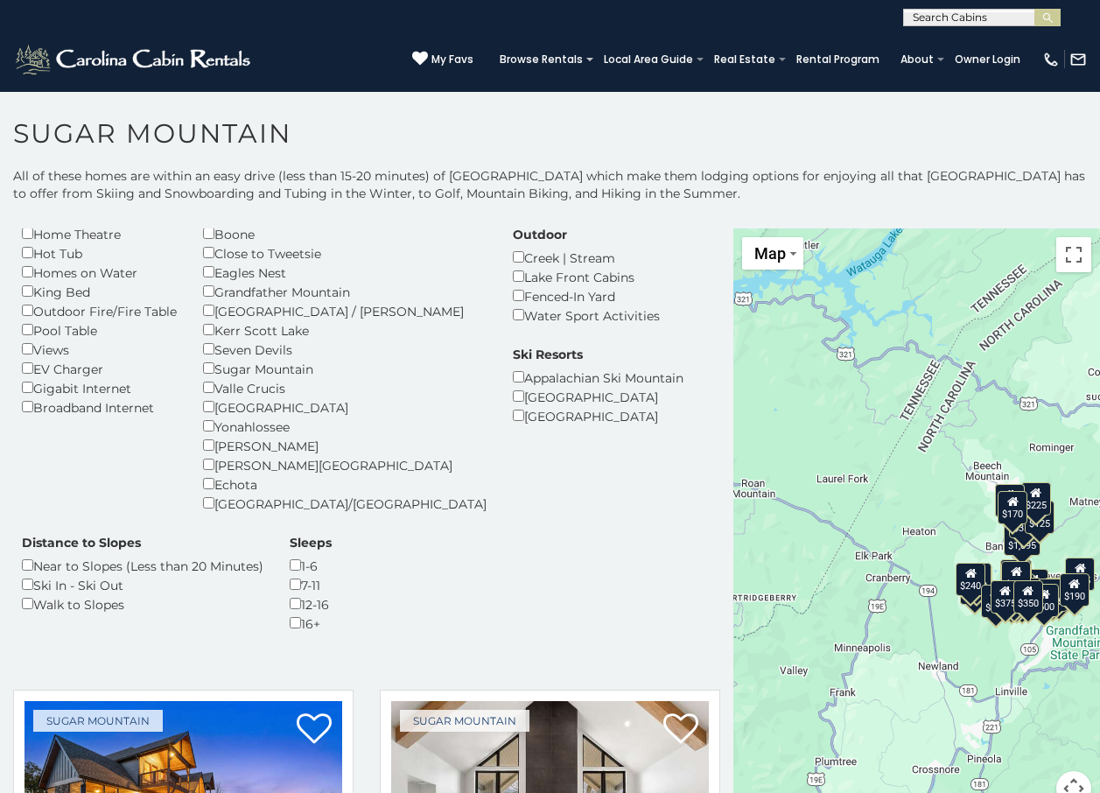
scroll to position [263, 0]
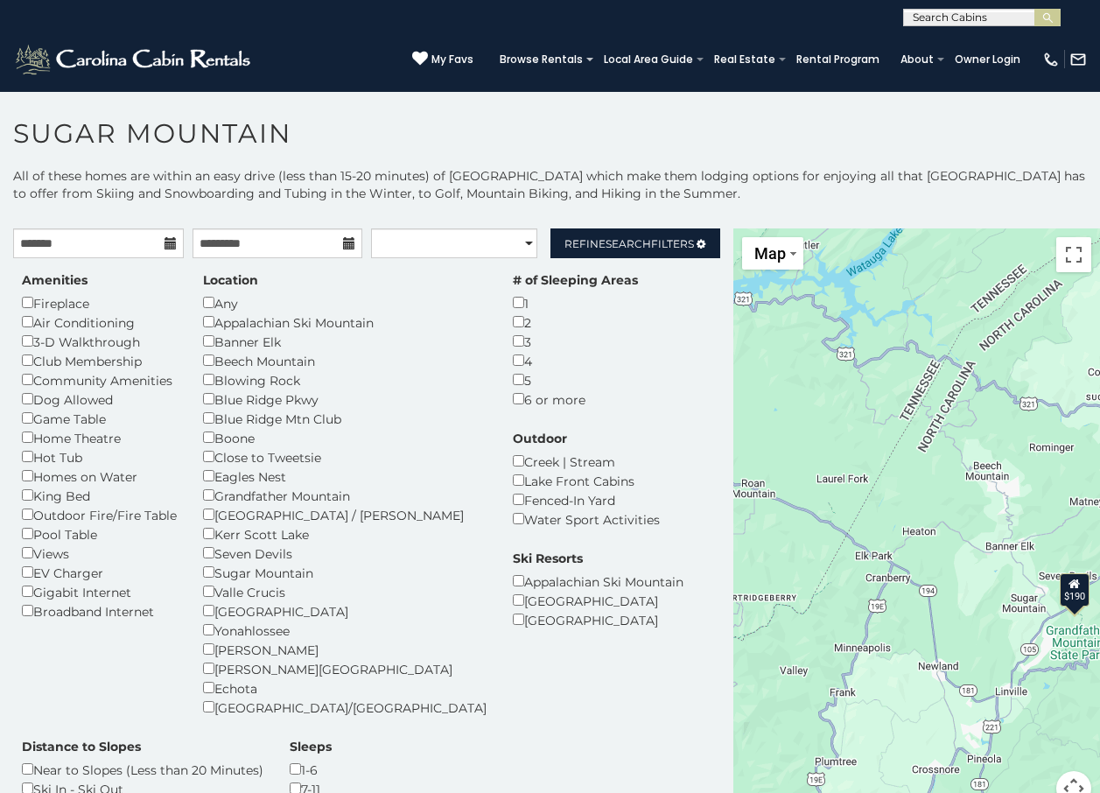
click at [165, 242] on icon at bounding box center [171, 243] width 12 height 12
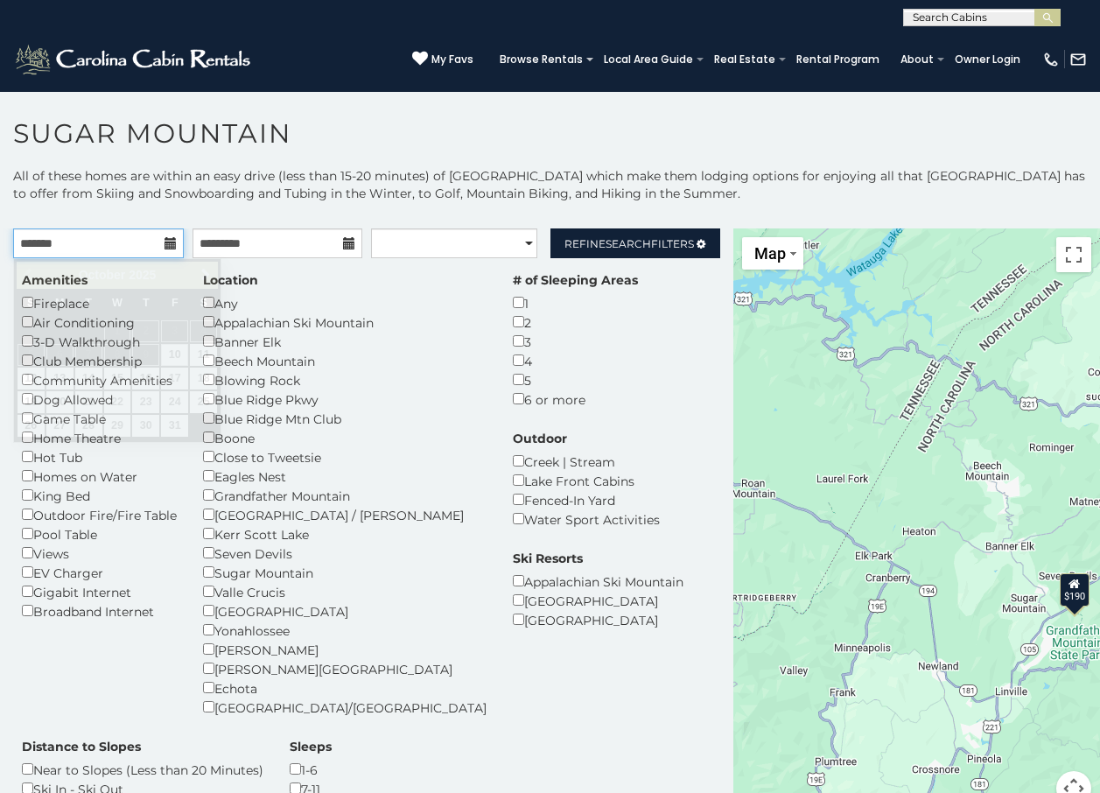
click at [113, 242] on input "text" at bounding box center [98, 243] width 171 height 30
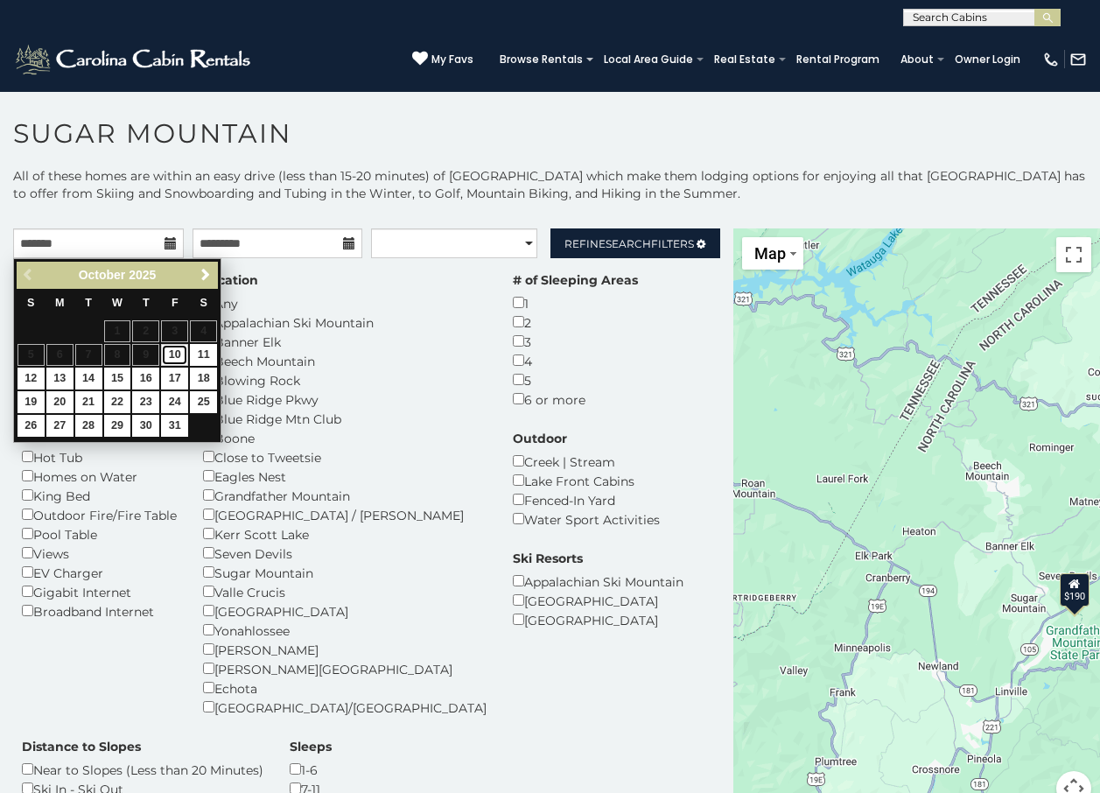
click at [175, 345] on link "10" at bounding box center [174, 355] width 27 height 22
type input "**********"
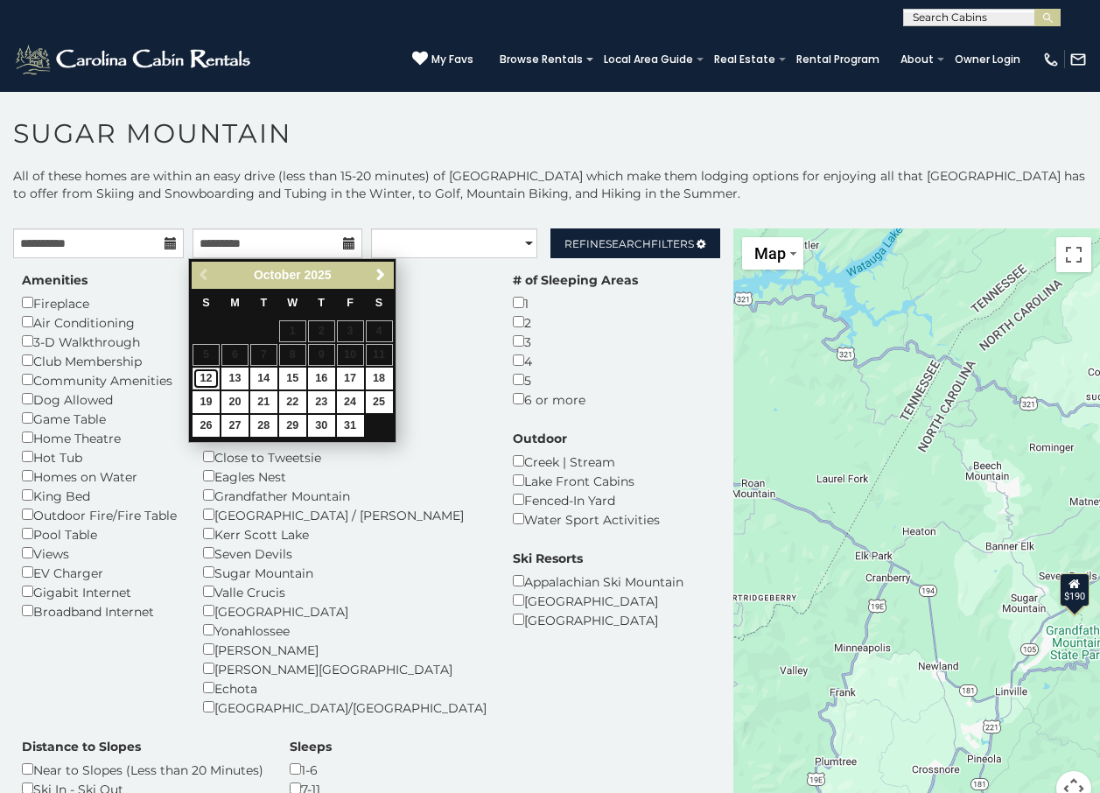
click at [204, 371] on link "12" at bounding box center [206, 379] width 27 height 22
type input "**********"
